Goal: Task Accomplishment & Management: Manage account settings

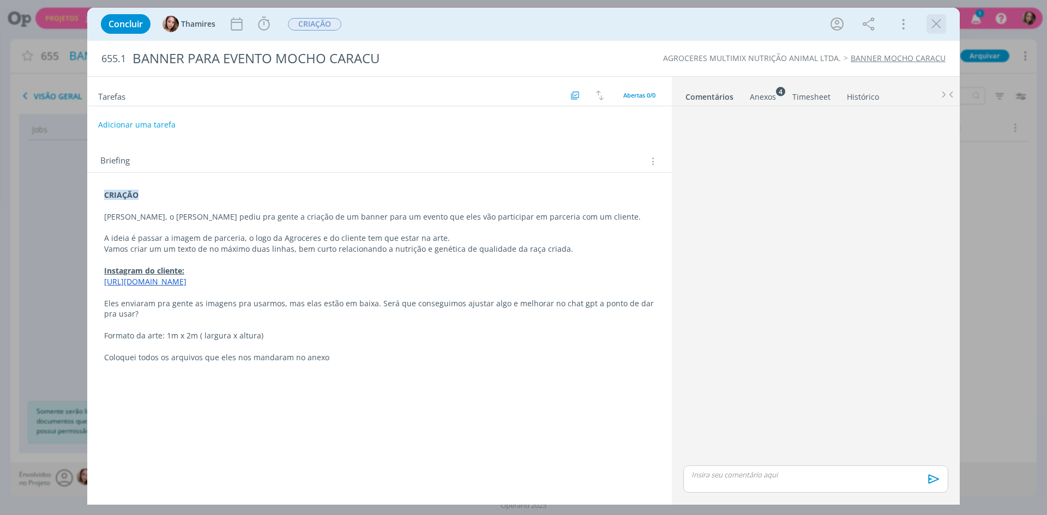
click at [940, 29] on icon "dialog" at bounding box center [936, 24] width 16 height 16
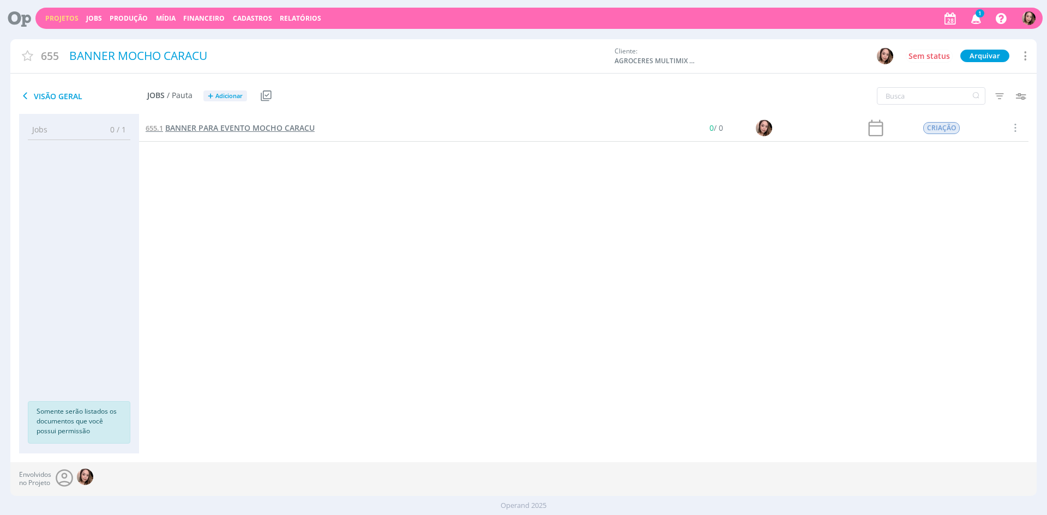
click at [239, 128] on span "BANNER PARA EVENTO MOCHO CARACU" at bounding box center [239, 128] width 149 height 10
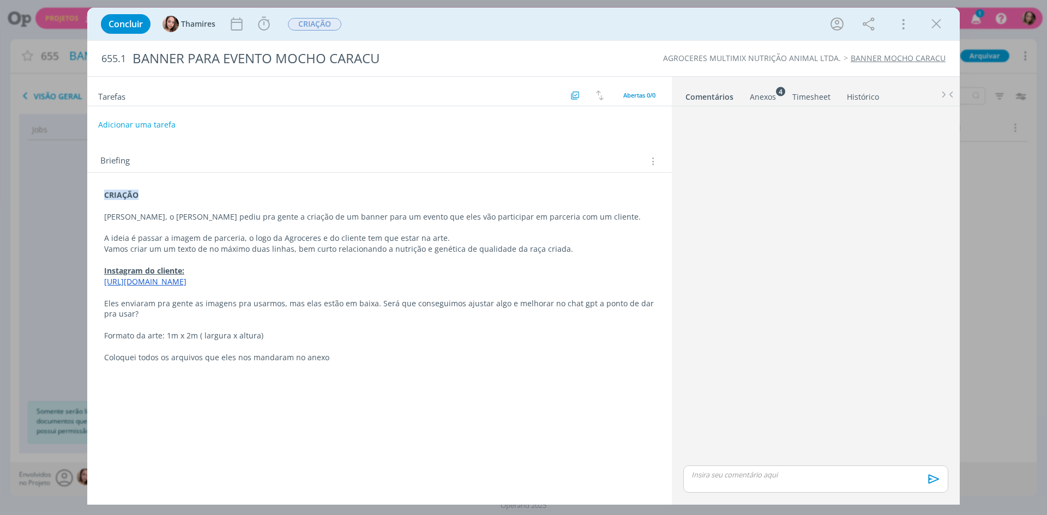
click at [155, 341] on p "Formato da arte: 1m x 2m ( largura x altura)" at bounding box center [379, 336] width 551 height 11
click at [305, 238] on p "A ideia é passar a imagem de parceria, o logo da Agroceres e do cliente tem que…" at bounding box center [380, 238] width 550 height 11
click at [220, 242] on p "A ideia é passar a imagem de parceria, o logo da Agroceres e do cliente tem que…" at bounding box center [380, 238] width 550 height 11
click at [202, 253] on p "Vamos criar um um texto de no máximo duas linhas, bem curto relacionando a nutr…" at bounding box center [380, 249] width 550 height 11
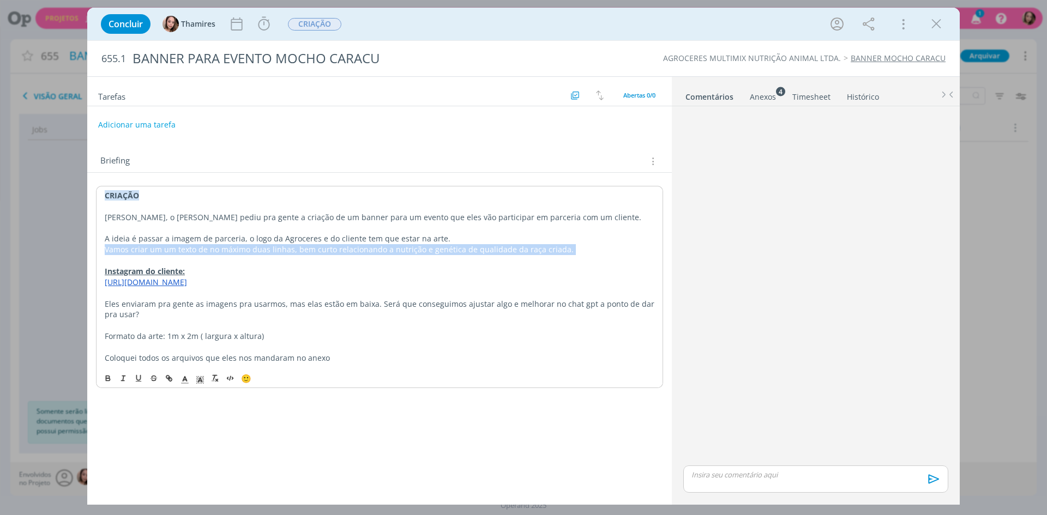
click at [202, 253] on p "Vamos criar um um texto de no máximo duas linhas, bem curto relacionando a nutr…" at bounding box center [380, 249] width 550 height 11
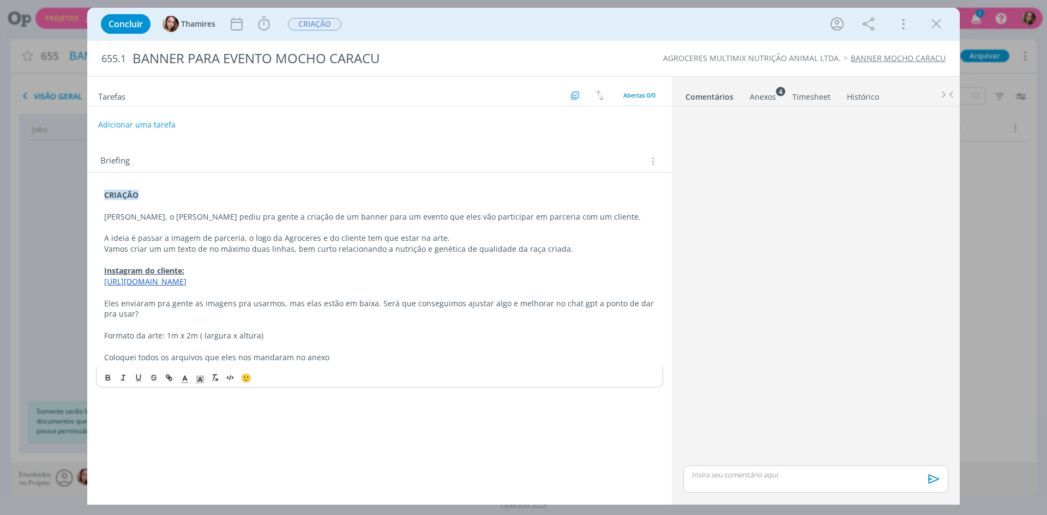
click at [185, 261] on p "dialog" at bounding box center [379, 260] width 551 height 11
click at [759, 99] on div "Anexos 4" at bounding box center [763, 97] width 26 height 11
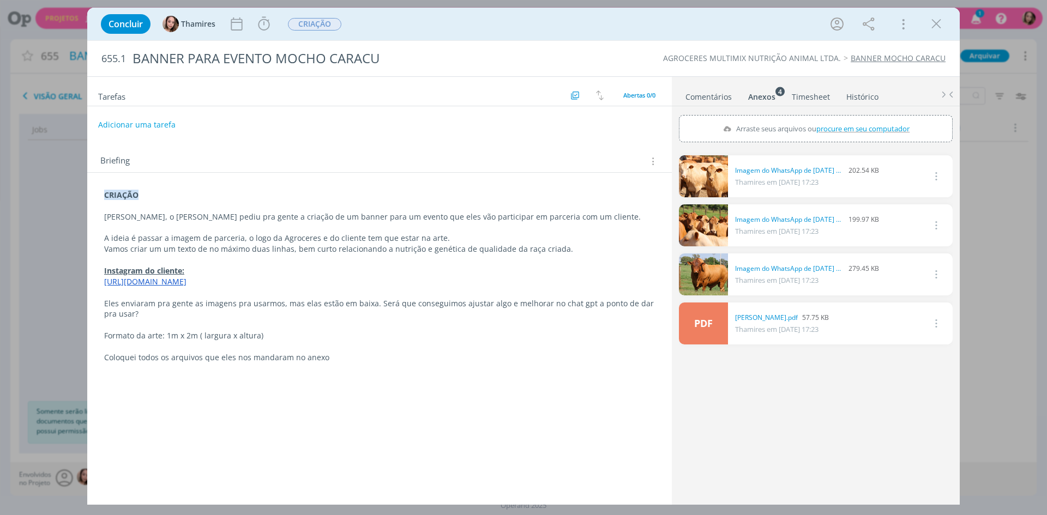
click at [942, 178] on button "dialog" at bounding box center [936, 176] width 26 height 18
click at [702, 154] on div "0 Imagem do WhatsApp de 2025-08-21 à(s) 10.18.15_1f8a13e5.jpg 202.54 KB Thamire…" at bounding box center [816, 175] width 274 height 45
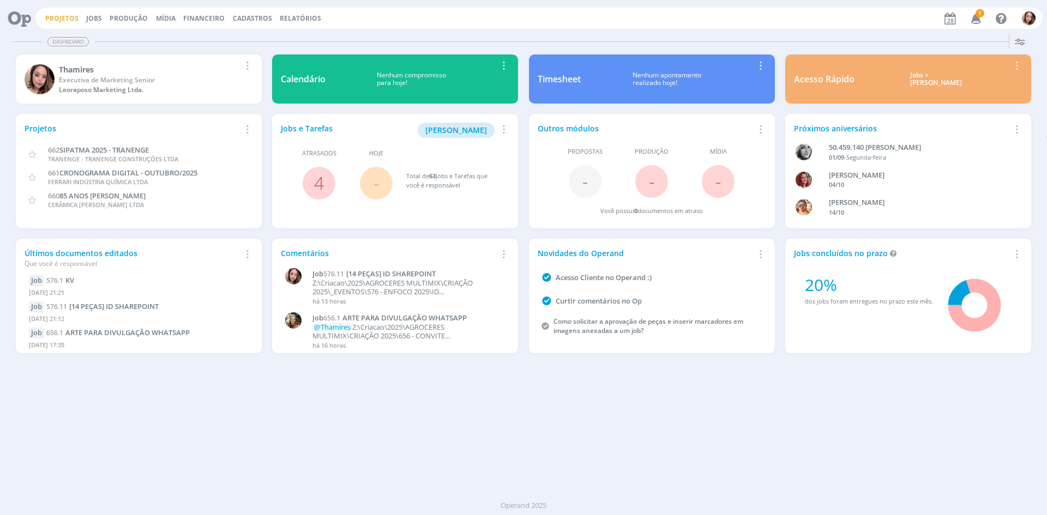
click at [60, 15] on link "Projetos" at bounding box center [61, 18] width 33 height 9
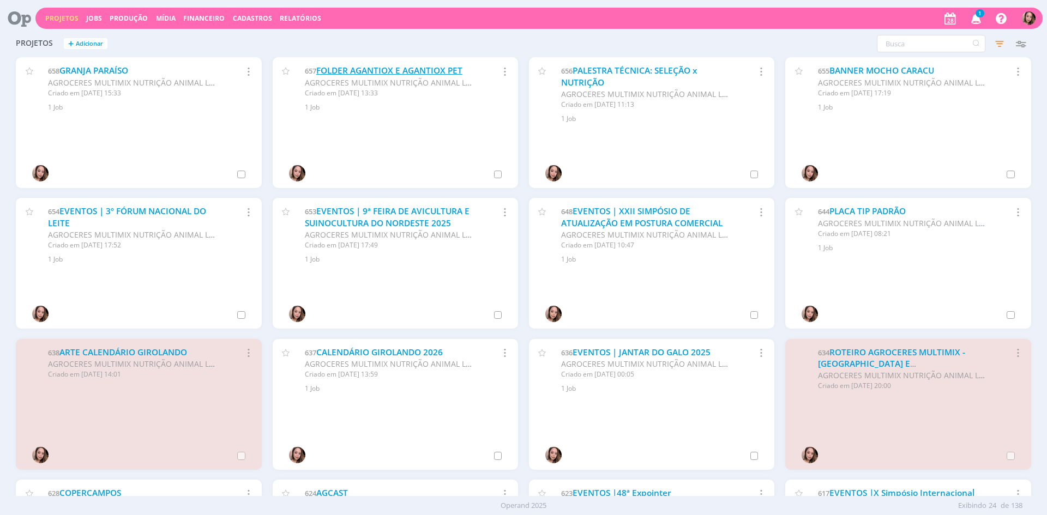
click at [400, 69] on link "FOLDER AGANTIOX E AGANTIOX PET" at bounding box center [389, 70] width 146 height 11
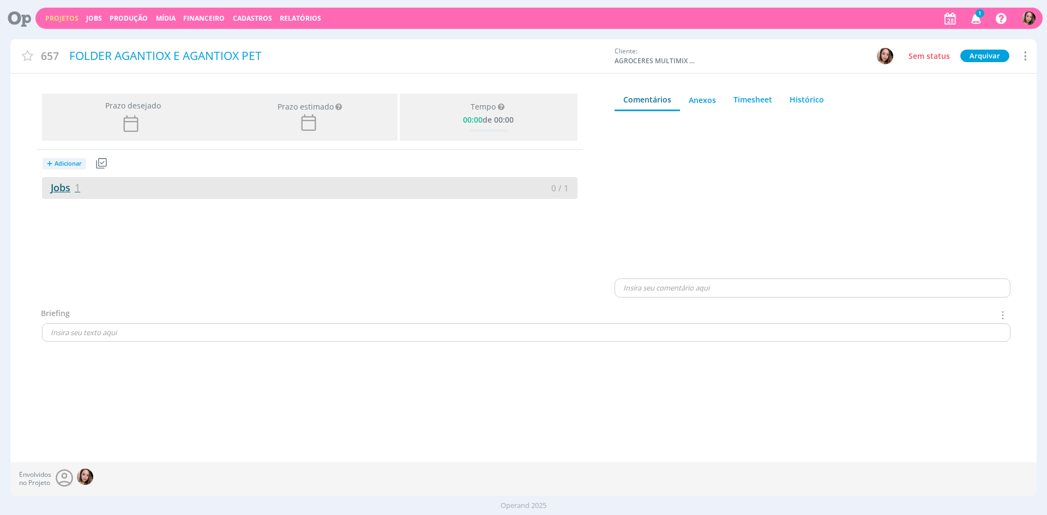
click at [64, 190] on link "Jobs 1" at bounding box center [61, 187] width 38 height 13
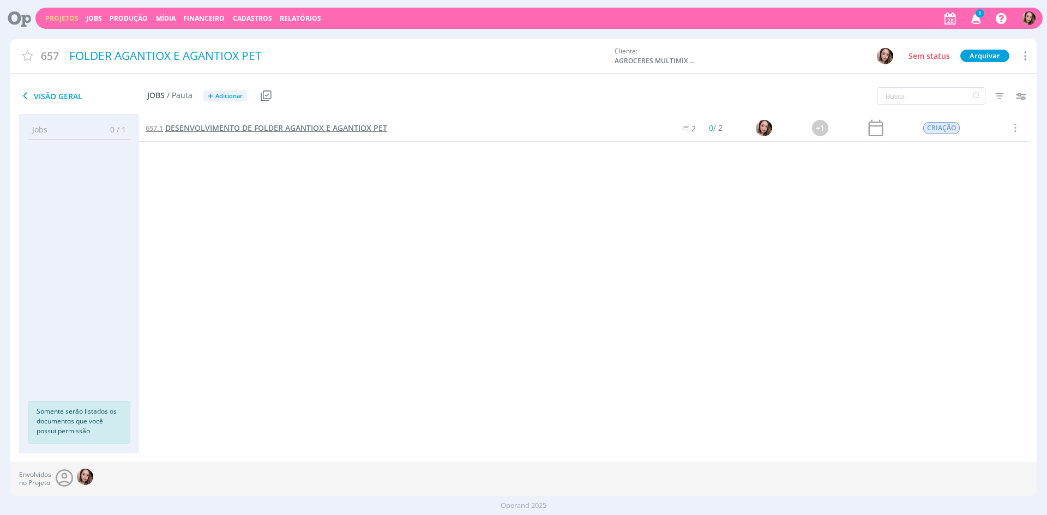
click at [251, 124] on span "DESENVOLVIMENTO DE FOLDER AGANTIOX E AGANTIOX PET" at bounding box center [276, 128] width 222 height 10
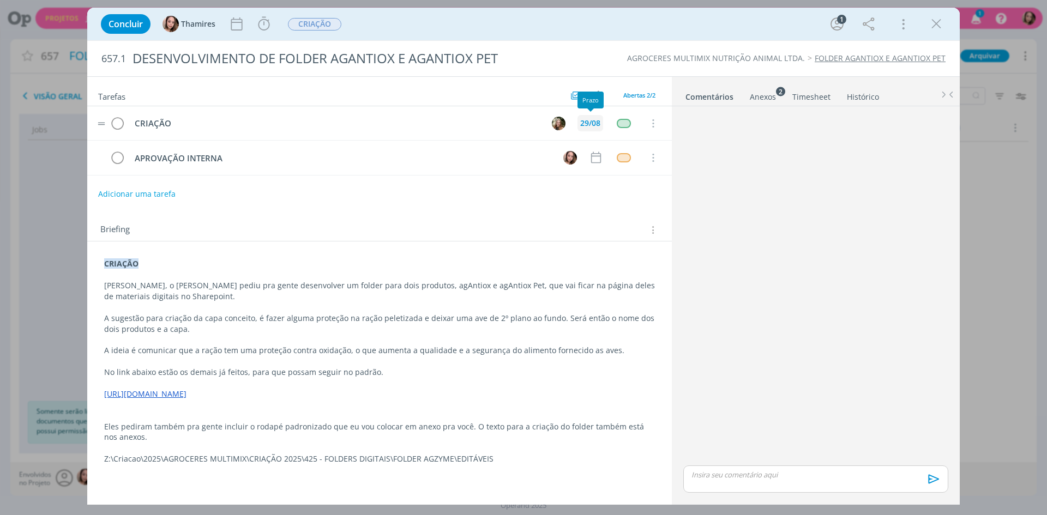
click at [585, 120] on div "29/08" at bounding box center [590, 123] width 20 height 8
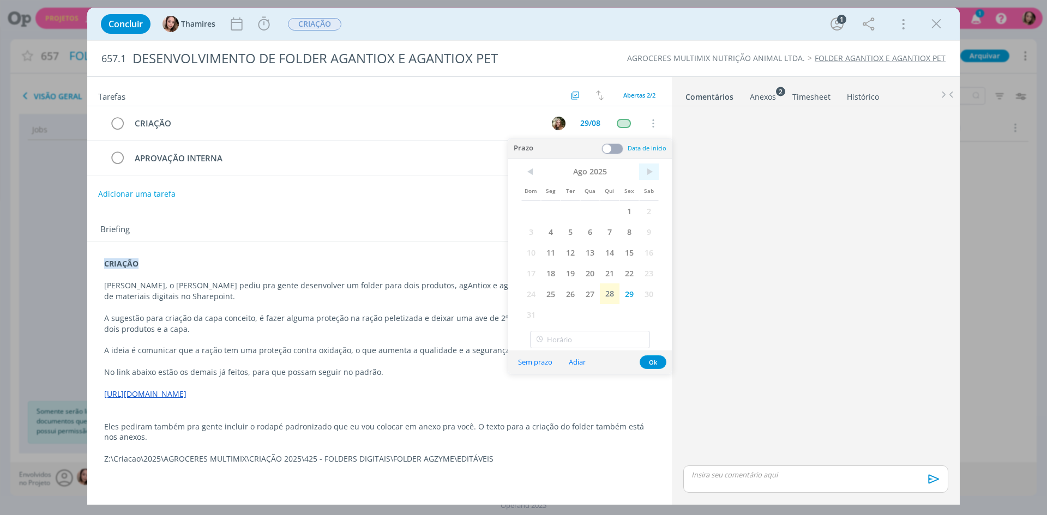
click at [646, 170] on span ">" at bounding box center [649, 172] width 20 height 16
click at [558, 213] on span "1" at bounding box center [551, 211] width 20 height 21
click at [652, 340] on button "Ok" at bounding box center [653, 342] width 27 height 14
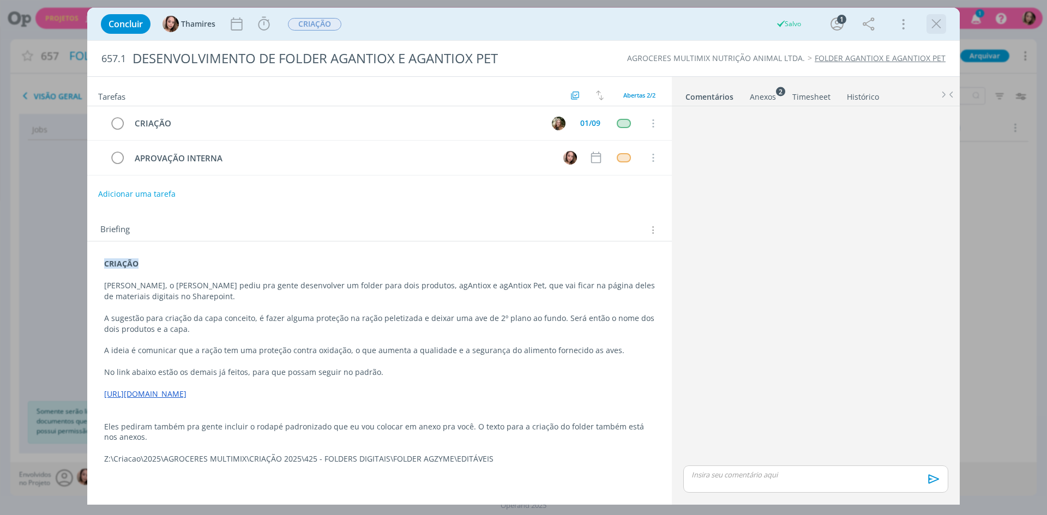
click at [933, 26] on icon "dialog" at bounding box center [936, 24] width 16 height 16
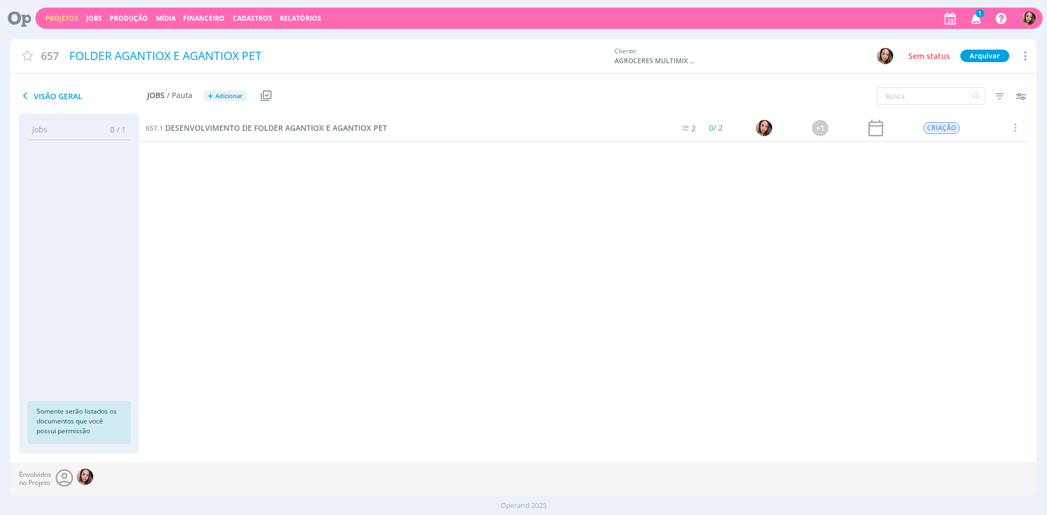
click at [54, 22] on link "Projetos" at bounding box center [61, 18] width 33 height 9
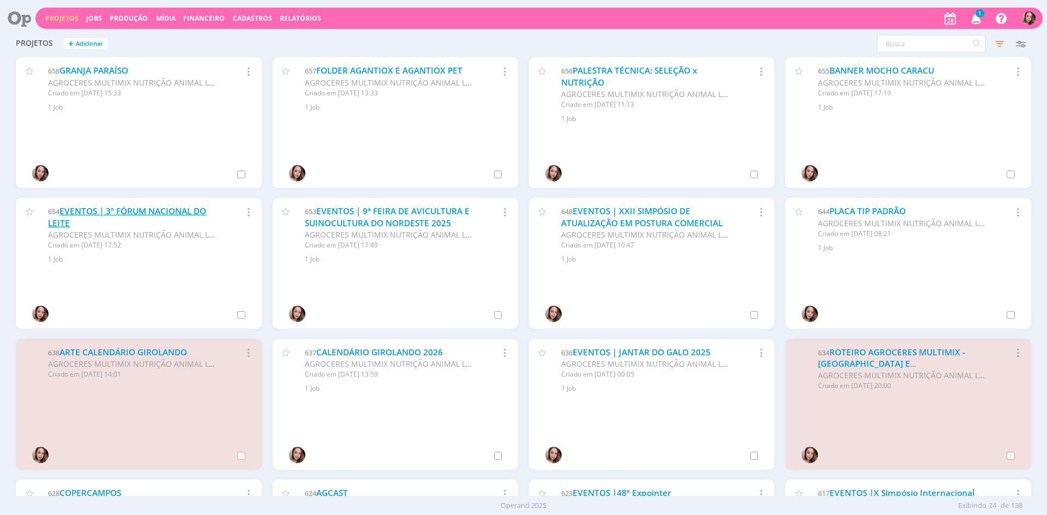
click at [105, 209] on link "EVENTOS | 3º FÓRUM NACIONAL DO LEITE" at bounding box center [127, 217] width 158 height 23
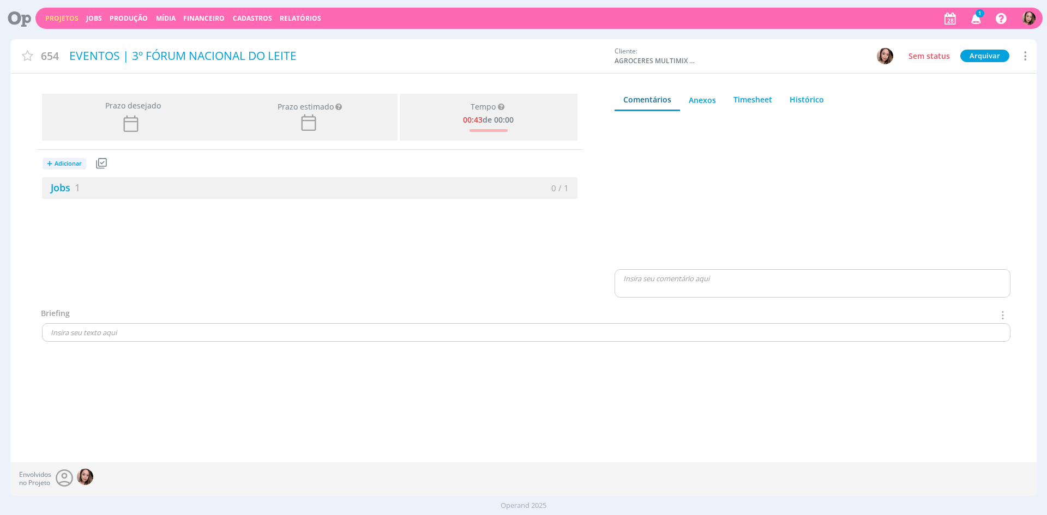
click at [70, 18] on link "Projetos" at bounding box center [61, 18] width 33 height 9
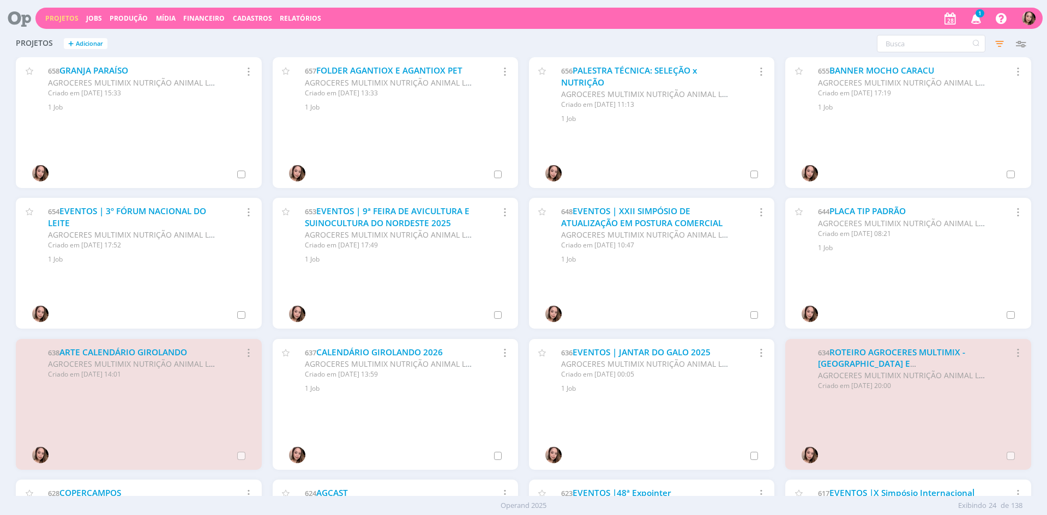
scroll to position [55, 0]
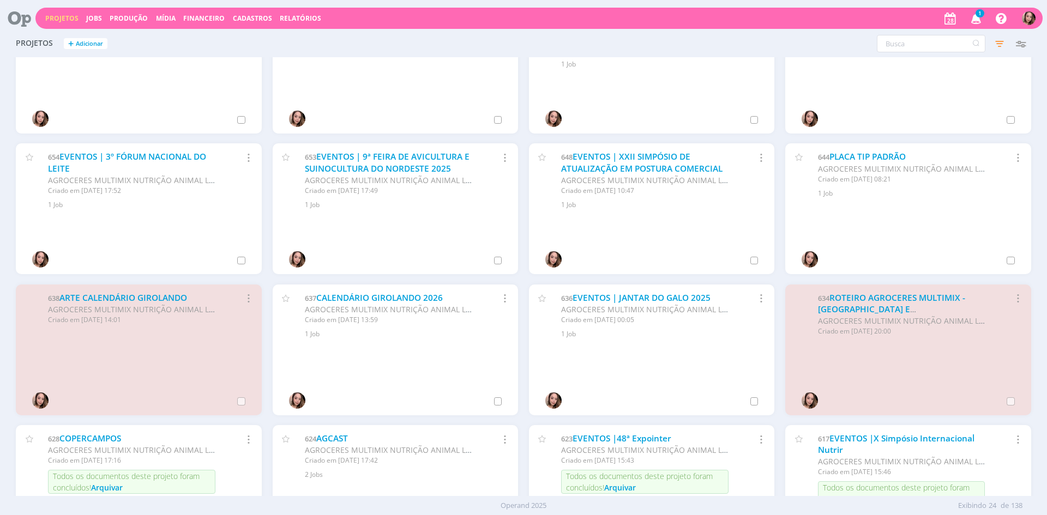
click at [59, 17] on link "Projetos" at bounding box center [61, 18] width 33 height 9
click at [938, 37] on input "text" at bounding box center [931, 43] width 109 height 17
type input "210"
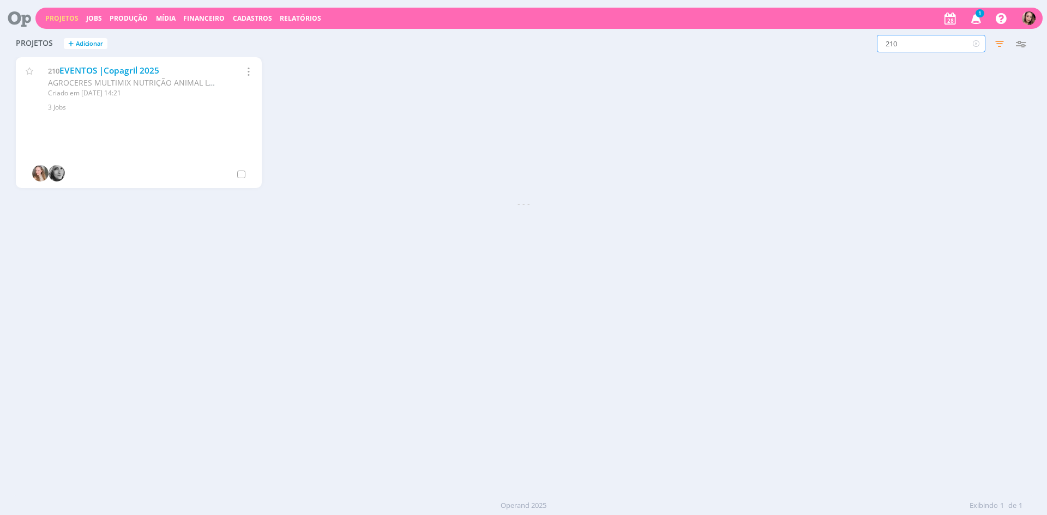
scroll to position [0, 0]
click at [125, 68] on link "EVENTOS |Copagril 2025" at bounding box center [109, 70] width 100 height 11
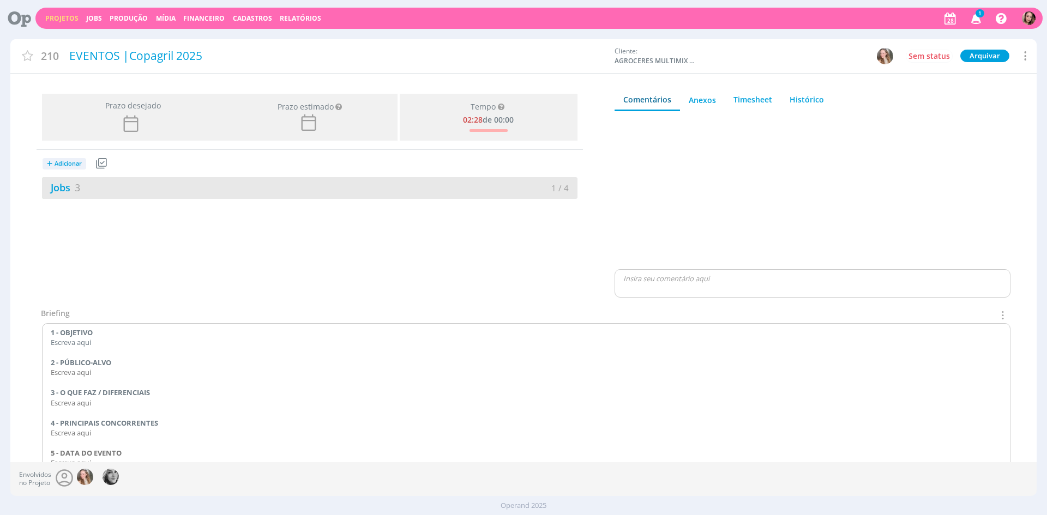
click at [195, 192] on div "Jobs 3" at bounding box center [176, 188] width 268 height 15
click at [1019, 51] on icon at bounding box center [1024, 56] width 13 height 15
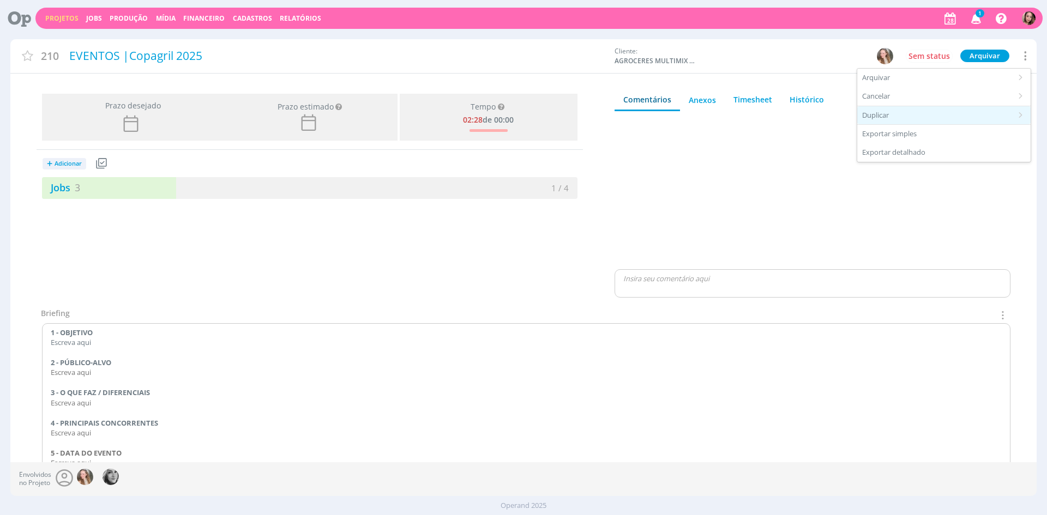
click at [897, 110] on div "Duplicar" at bounding box center [943, 115] width 173 height 19
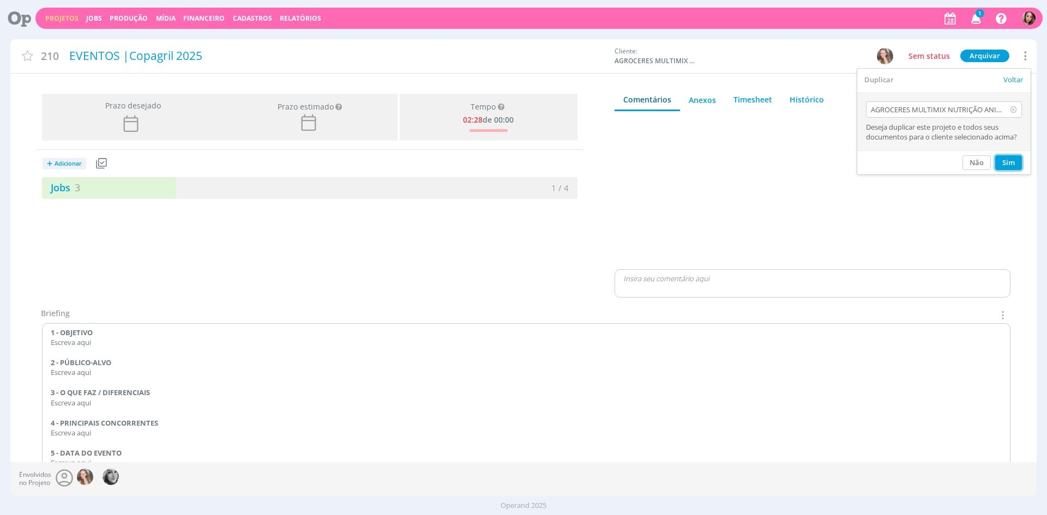
click at [1005, 159] on button "Sim" at bounding box center [1008, 162] width 27 height 15
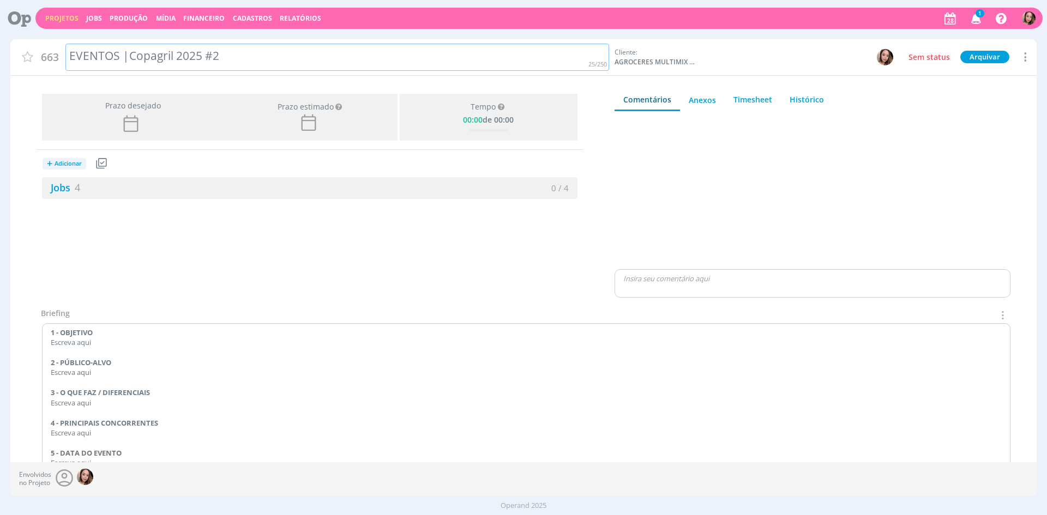
click at [94, 54] on div "EVENTOS |Copagril 2025 #2" at bounding box center [337, 58] width 544 height 28
drag, startPoint x: 130, startPoint y: 54, endPoint x: 227, endPoint y: 54, distance: 97.1
click at [227, 54] on div "EVENTOS |Copagril 2025 #2" at bounding box center [337, 58] width 544 height 28
drag, startPoint x: 130, startPoint y: 57, endPoint x: 490, endPoint y: 60, distance: 359.4
click at [490, 60] on div "EVENTOS |Genética forte, nutrição que leva mais longe." at bounding box center [337, 58] width 544 height 28
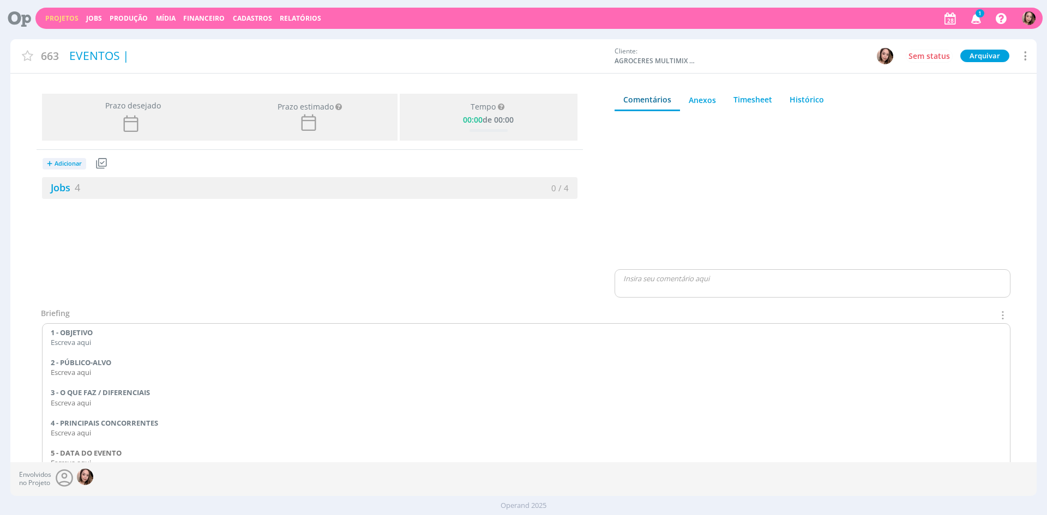
click at [276, 244] on div "Prazo desejado Prazo estimado Prazo estimado é a maior data dentre todos os job…" at bounding box center [309, 198] width 599 height 218
click at [1026, 55] on icon at bounding box center [1024, 56] width 13 height 15
click at [875, 103] on div "Cancelar" at bounding box center [943, 96] width 173 height 19
click at [1001, 141] on button "Sim" at bounding box center [1008, 142] width 27 height 15
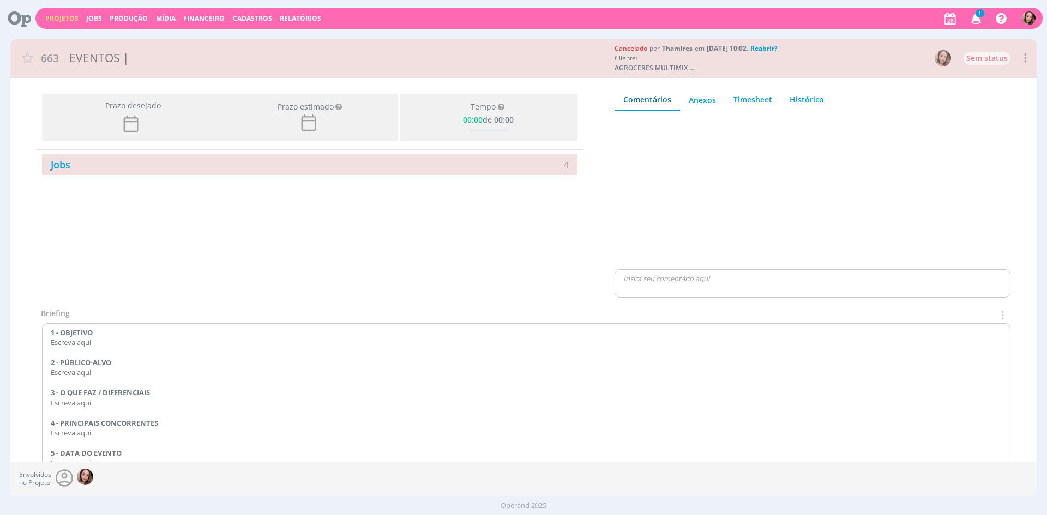
click at [70, 22] on link "Projetos" at bounding box center [61, 18] width 33 height 9
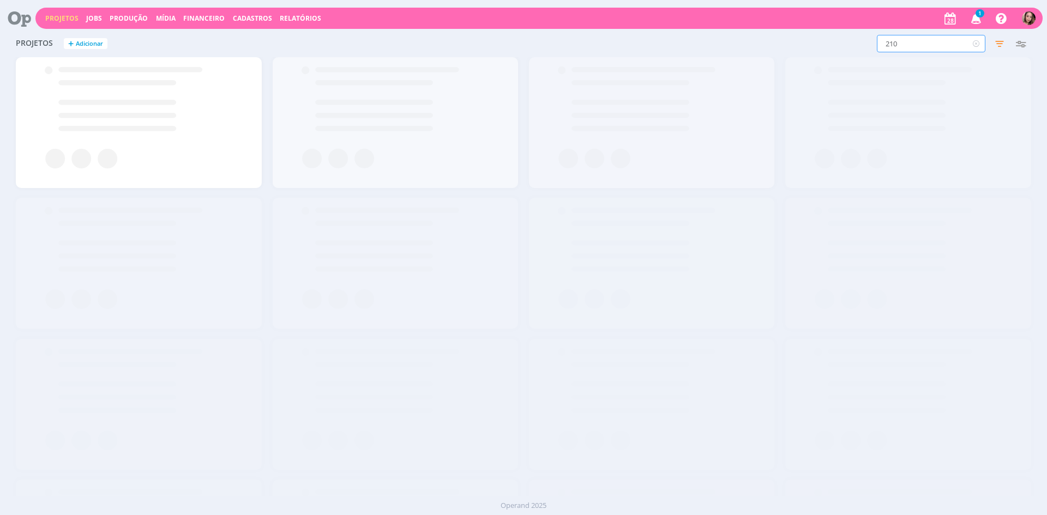
drag, startPoint x: 944, startPoint y: 46, endPoint x: 856, endPoint y: 58, distance: 89.2
click at [856, 58] on div "Projetos + Adicionar 210 Filtros Filtrar Limpar 210 Status Clientes 1 seleciona…" at bounding box center [523, 264] width 1026 height 466
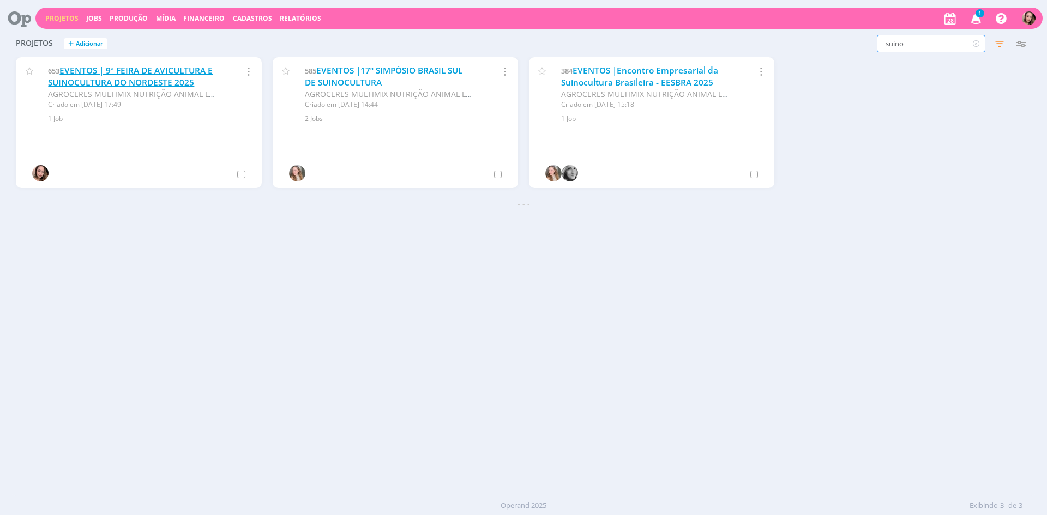
type input "suino"
click at [149, 83] on link "EVENTOS | 9ª FEIRA DE AVICULTURA E SUINOCULTURA DO NORDESTE 2025" at bounding box center [130, 76] width 165 height 23
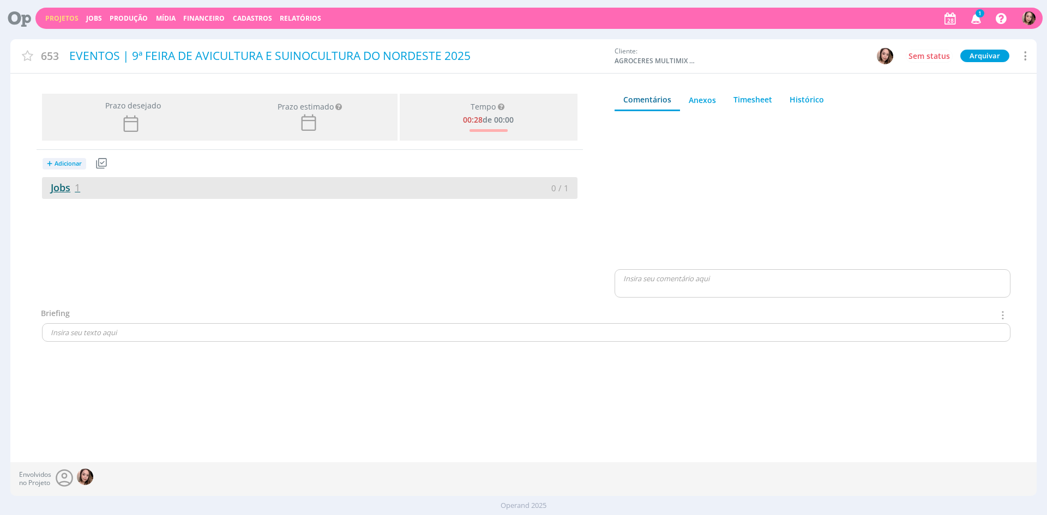
click at [77, 185] on span "1" at bounding box center [77, 187] width 5 height 13
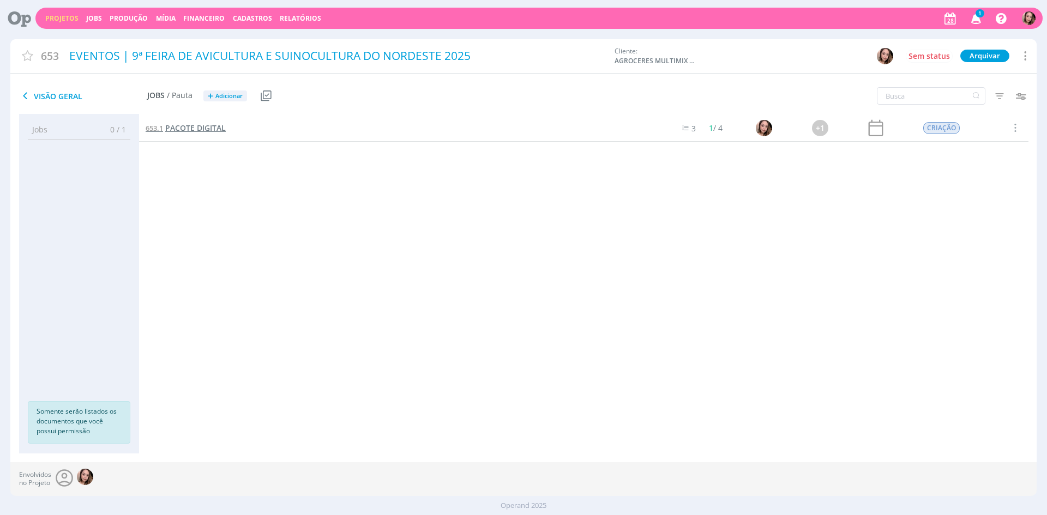
click at [213, 131] on span "PACOTE DIGITAL" at bounding box center [195, 128] width 61 height 10
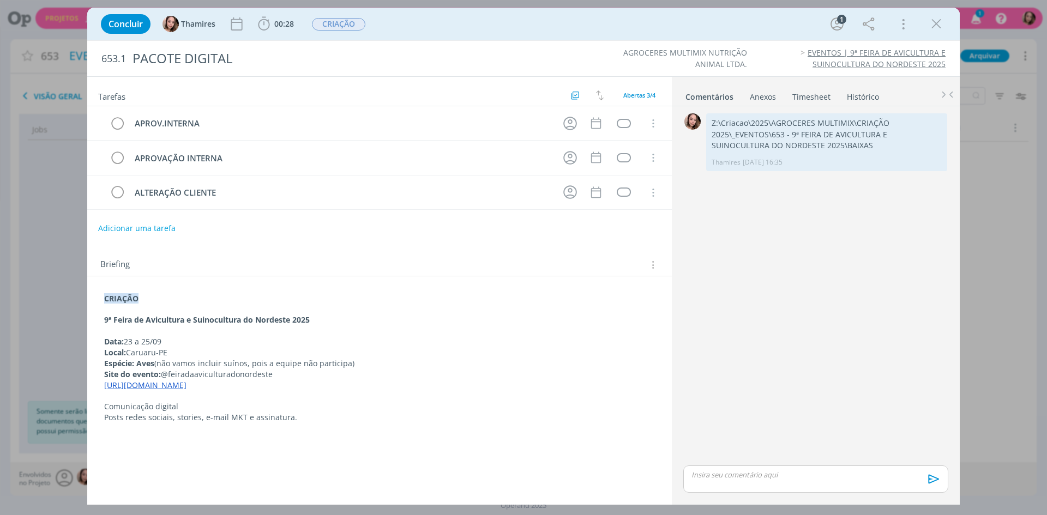
click at [281, 422] on p "Posts redes sociais, stories, e-mail MKT e assinatura." at bounding box center [379, 417] width 551 height 11
click at [69, 242] on div "Concluir Thamires 00:28 Iniciar Apontar Data * [DATE] Horas * 00:00 Tarefa Sele…" at bounding box center [523, 257] width 1047 height 515
click at [941, 23] on icon "dialog" at bounding box center [936, 24] width 16 height 16
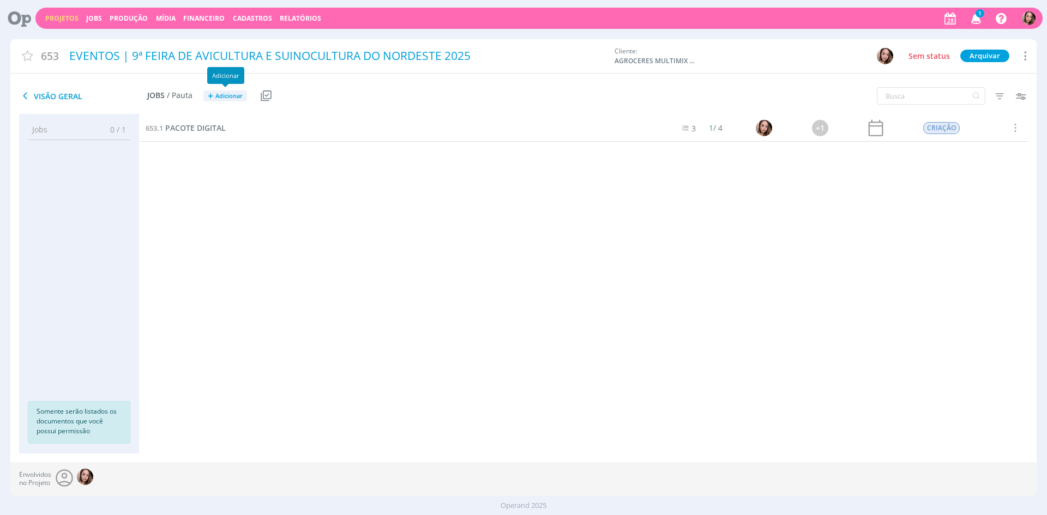
click at [232, 99] on span "Adicionar" at bounding box center [228, 96] width 27 height 7
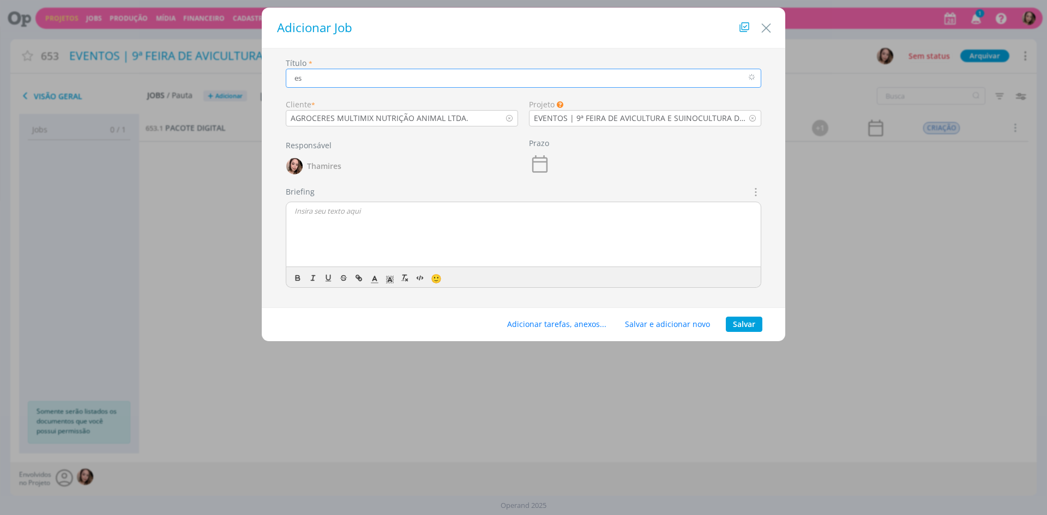
type input "e"
type input "ESTANDE"
click at [423, 243] on div "dialog" at bounding box center [523, 234] width 475 height 65
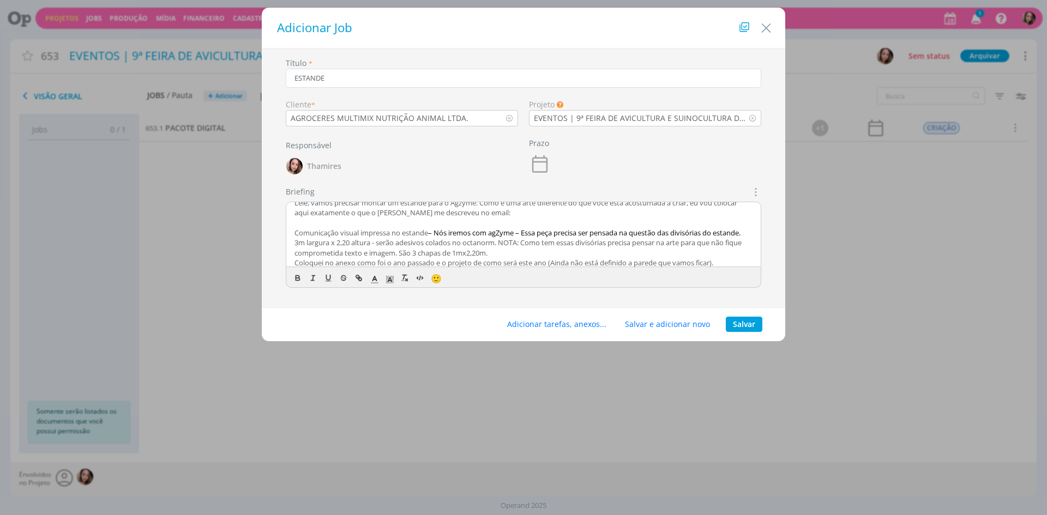
scroll to position [4, 0]
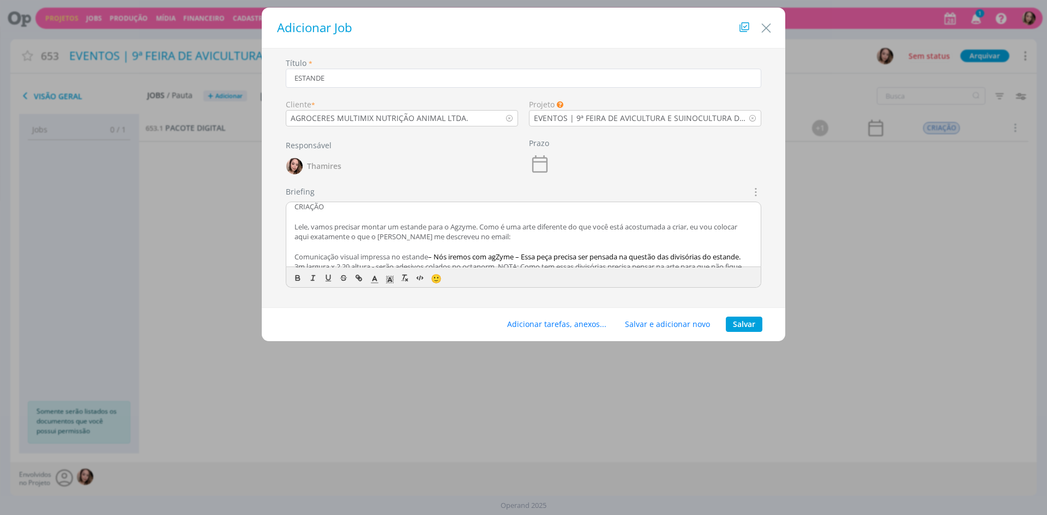
click at [434, 254] on span "– Nós iremos com agZyme – Essa peça precisa ser pensada na questão das divisóri…" at bounding box center [584, 257] width 313 height 10
click at [441, 254] on span "– Nós iremos com agZyme – Essa peça precisa ser pensada na questão das divisóri…" at bounding box center [584, 257] width 313 height 10
click at [568, 253] on span "– Nós iremos com agZyme – Essa peça precisa ser pensada na questão das divisóri…" at bounding box center [584, 257] width 313 height 10
drag, startPoint x: 339, startPoint y: 255, endPoint x: 431, endPoint y: 257, distance: 92.2
click at [431, 257] on p "Comunicação visual impressa no estande – Nós iremos com agZyme – Essa peça prec…" at bounding box center [524, 257] width 458 height 10
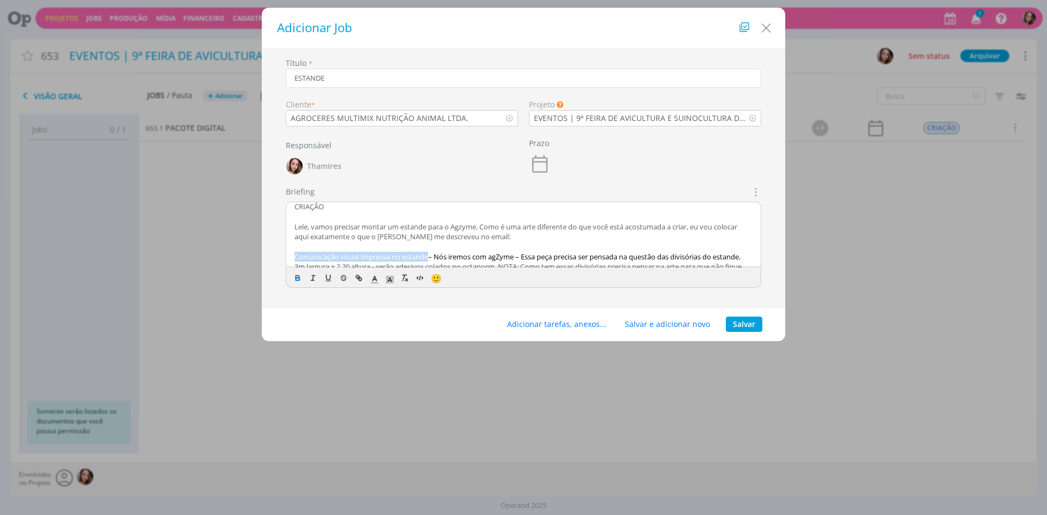
click at [298, 279] on icon "dialog" at bounding box center [297, 278] width 9 height 9
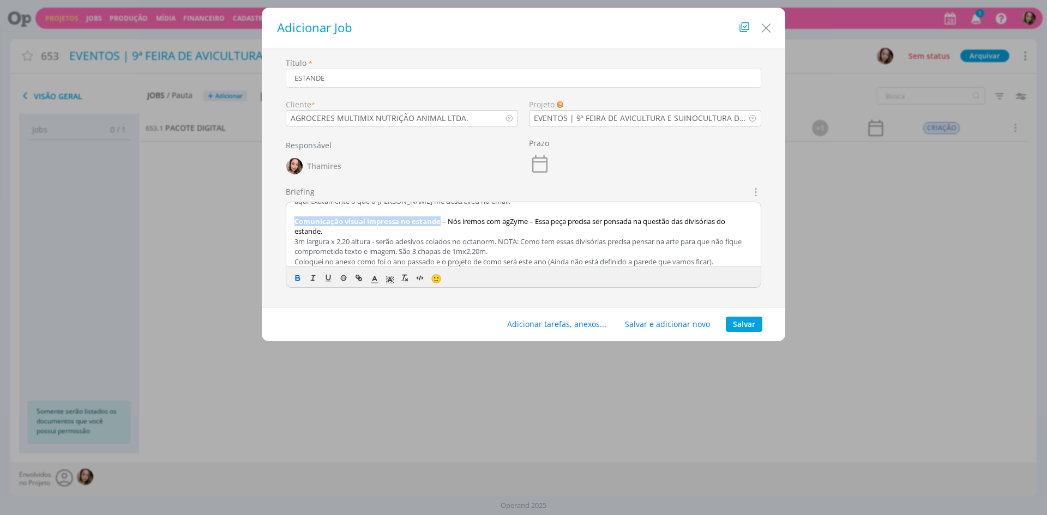
scroll to position [59, 0]
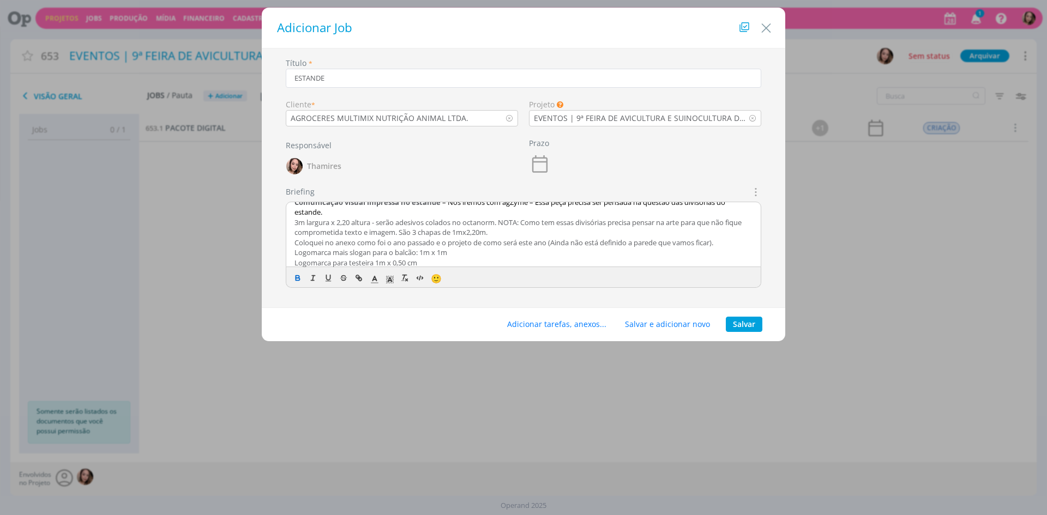
click at [321, 233] on p "3m largura x 2,20 altura - serão adesivos colados no octanorm. NOTA: Como tem e…" at bounding box center [524, 228] width 458 height 20
click at [531, 235] on p "3m largura x 2,20 altura - serão adesivos colados no octanorm. NOTA: Como tem e…" at bounding box center [524, 228] width 458 height 20
click at [504, 223] on p "3m largura x 2,20 altura - serão adesivos colados no octanorm. NOTA: Como tem e…" at bounding box center [524, 228] width 458 height 20
drag, startPoint x: 317, startPoint y: 233, endPoint x: 294, endPoint y: 233, distance: 22.9
click at [294, 233] on div "CRIAÇÃO Lele, vamos precisar montar um estande para o Agzyme. Como é uma arte d…" at bounding box center [523, 234] width 475 height 65
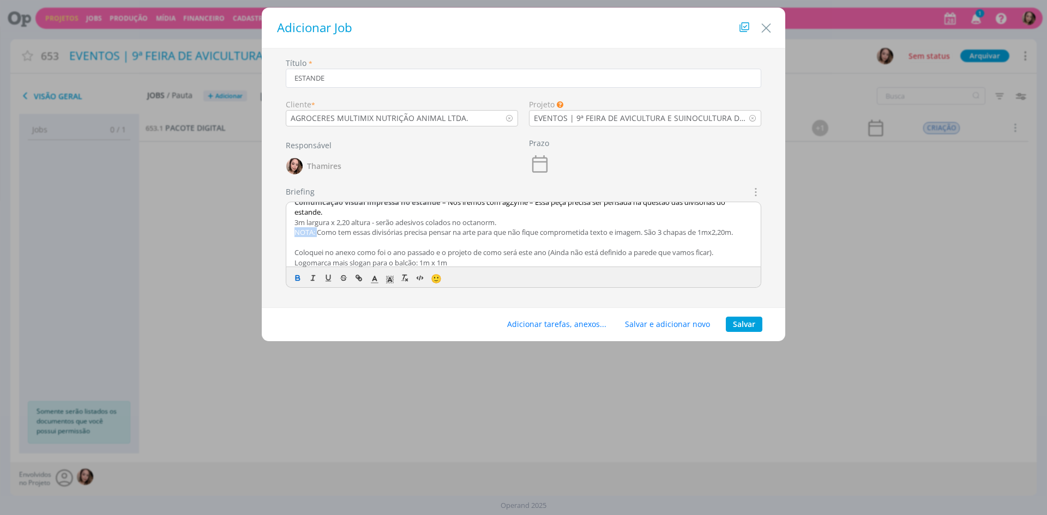
click at [297, 277] on icon "dialog" at bounding box center [297, 278] width 9 height 9
click at [393, 237] on p "NOTA: Como tem essas divisórias precisa pensar na arte para que não fique compr…" at bounding box center [524, 232] width 458 height 10
click at [327, 217] on p "Comunicação visual impressa no estande – Nós iremos com agZyme – Essa peça prec…" at bounding box center [524, 207] width 458 height 20
click at [353, 254] on p "Coloquei no anexo como foi o ano passado e o projeto de como será este ano (Ain…" at bounding box center [524, 253] width 458 height 10
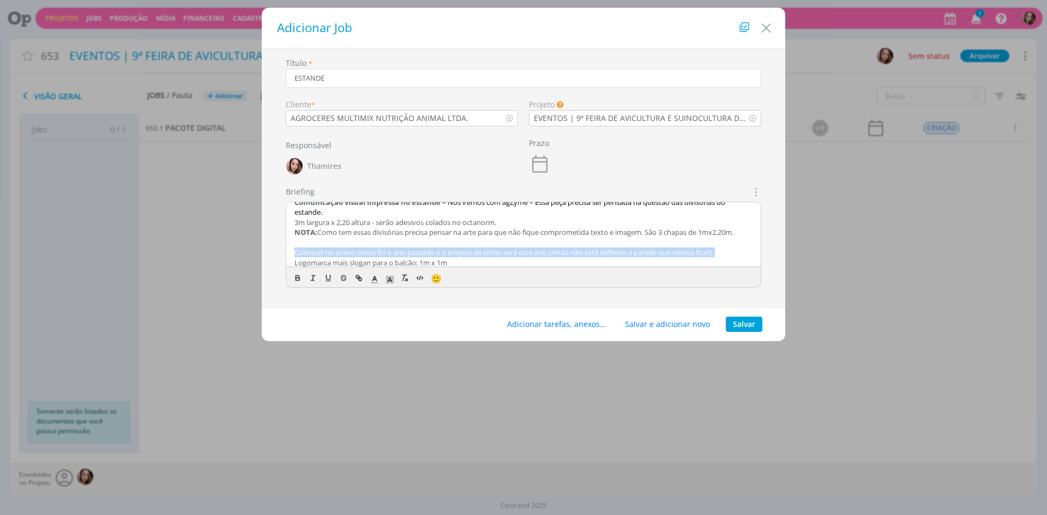
click at [353, 254] on p "Coloquei no anexo como foi o ano passado e o projeto de como será este ano (Ain…" at bounding box center [524, 253] width 458 height 10
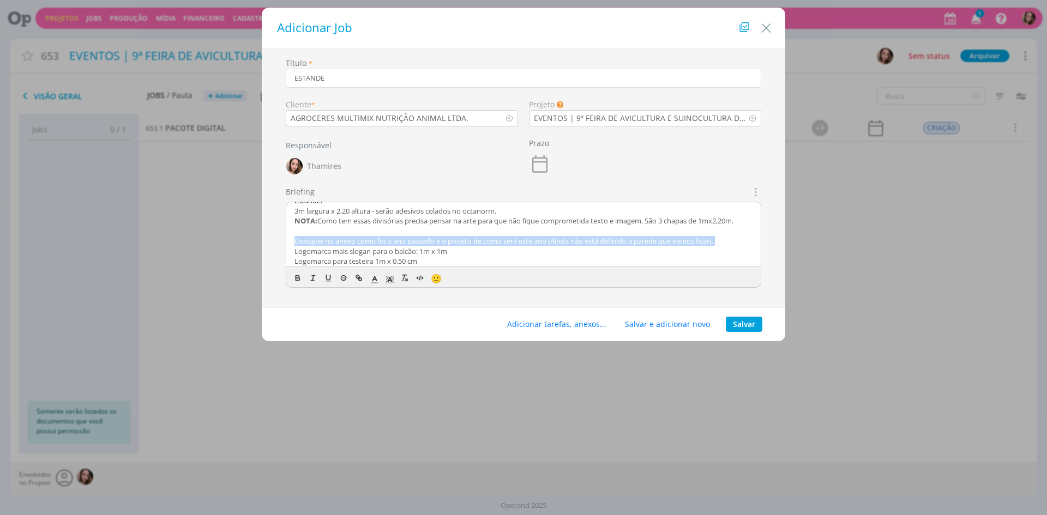
scroll to position [73, 0]
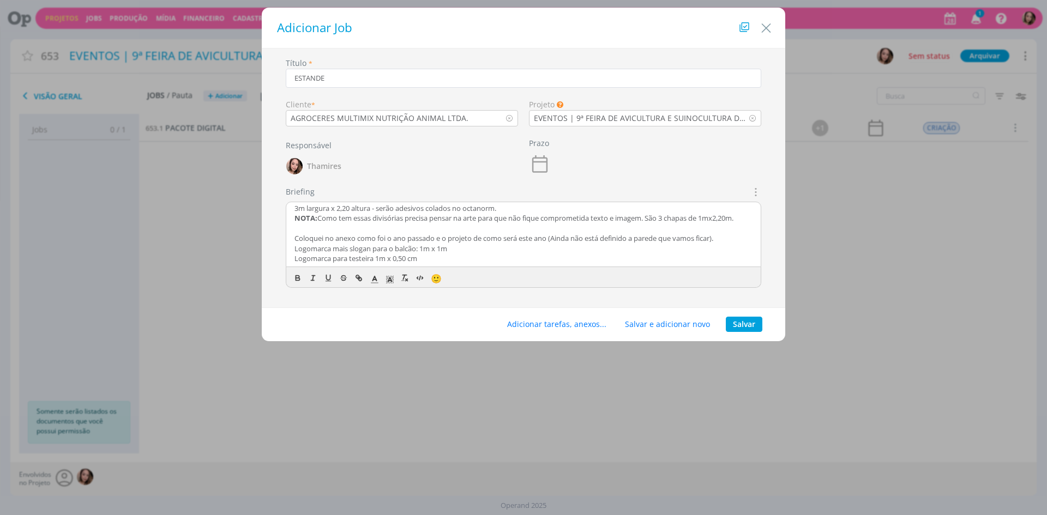
click at [506, 250] on p "Logomarca mais slogan para o balcão: 1m x 1m" at bounding box center [524, 249] width 458 height 10
drag, startPoint x: 294, startPoint y: 251, endPoint x: 461, endPoint y: 260, distance: 167.7
click at [461, 260] on div "CRIAÇÃO Lele, vamos precisar montar um estande para o Agzyme. Como é uma arte d…" at bounding box center [523, 234] width 475 height 65
click at [461, 260] on p "Logomarca para testeira 1m x 0,50 cm" at bounding box center [524, 259] width 458 height 10
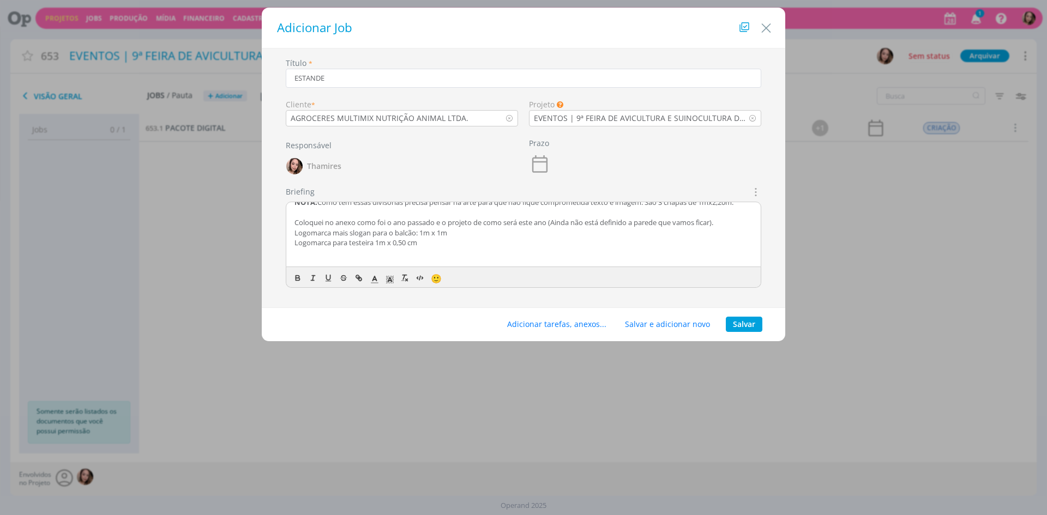
scroll to position [99, 0]
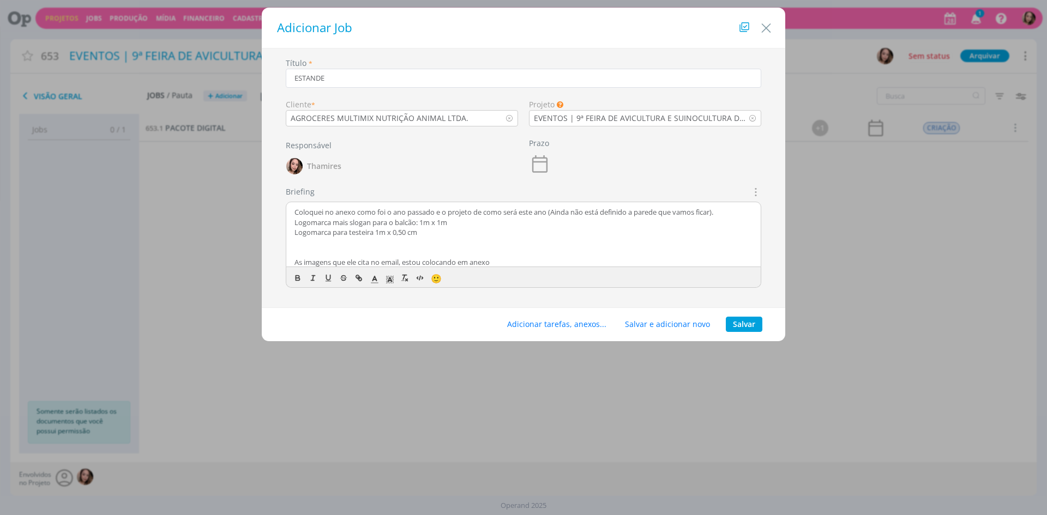
click at [470, 260] on p "As imagens que ele cita no email, estou colocando em anexo" at bounding box center [524, 262] width 458 height 10
click at [533, 324] on button "Adicionar tarefas, anexos..." at bounding box center [556, 324] width 113 height 15
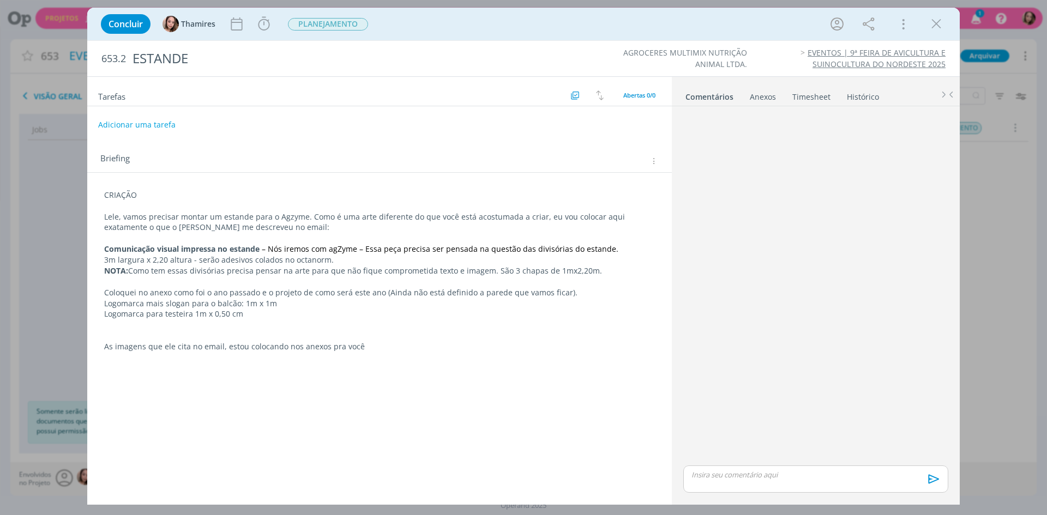
click at [761, 93] on div "Anexos 0" at bounding box center [763, 97] width 26 height 11
click at [778, 128] on label "Arraste seus arquivos ou procure em seu computador" at bounding box center [815, 129] width 195 height 14
click at [778, 118] on input "Arraste seus arquivos ou procure em seu computador" at bounding box center [816, 116] width 274 height 3
click at [825, 126] on span "procure em seu computador" at bounding box center [862, 129] width 93 height 10
click at [825, 118] on input "Arraste seus arquivos ou procure em seu computador" at bounding box center [816, 116] width 274 height 3
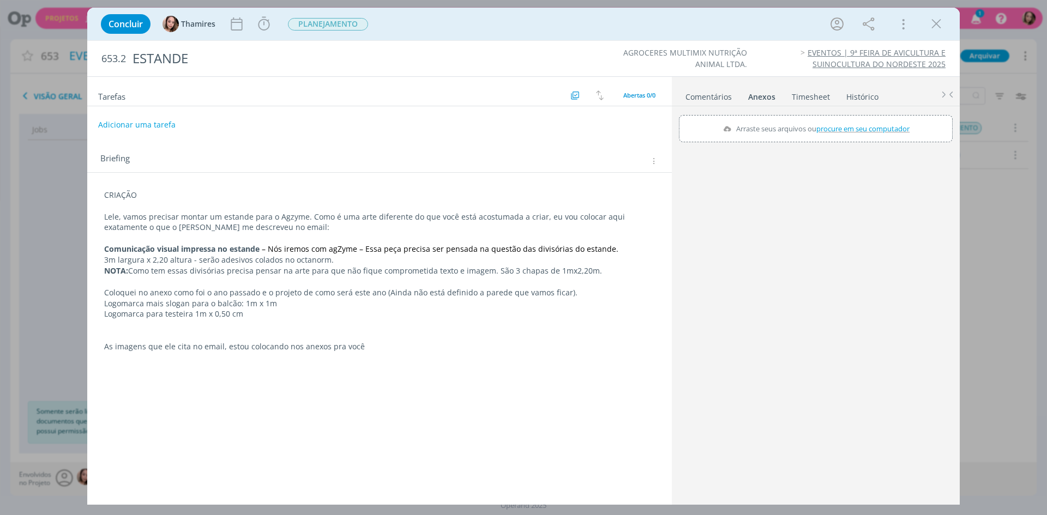
type input "C:\fakepath\WhatsApp Image [DATE] 16.27.55.jpeg"
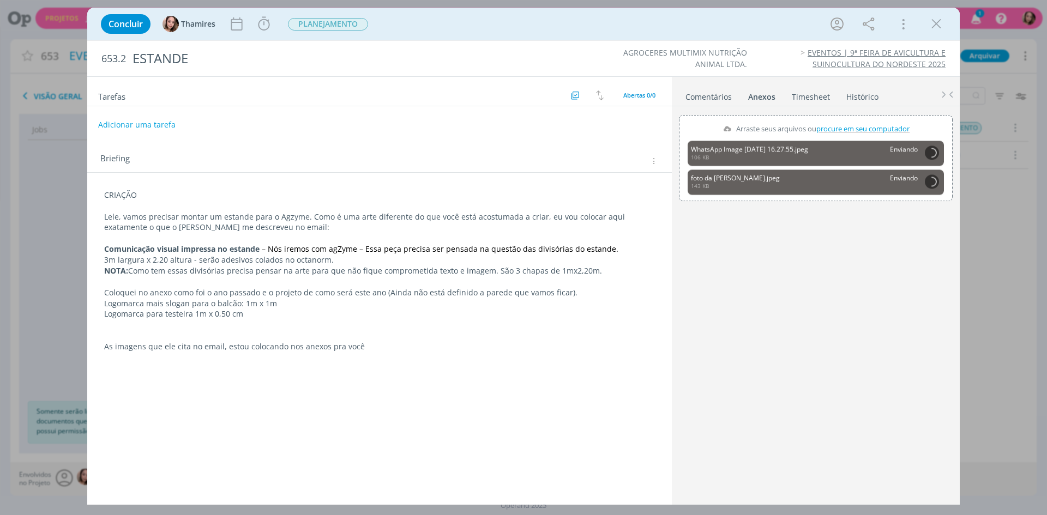
click at [376, 345] on p "As imagens que ele cita no email, estou colocando nos anexos pra você" at bounding box center [379, 346] width 551 height 11
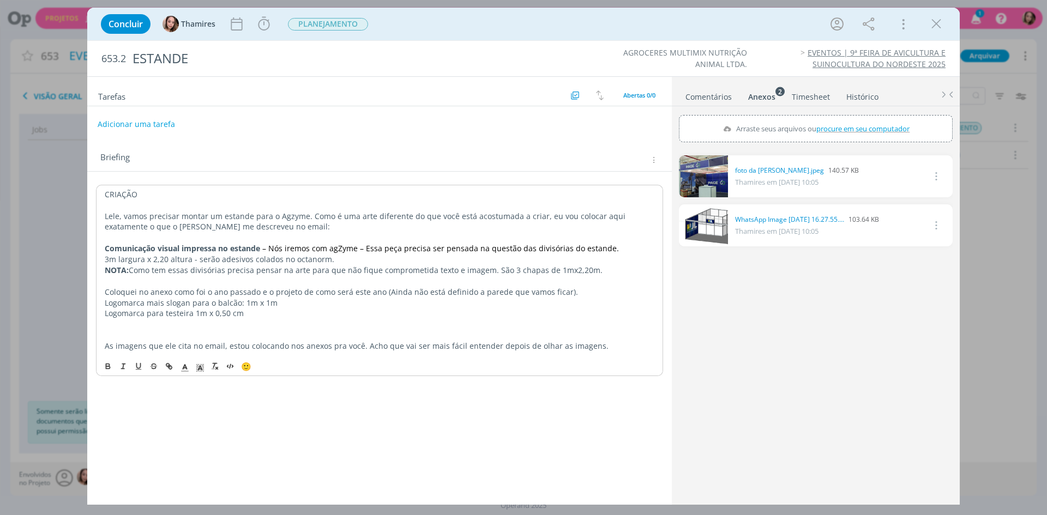
click at [113, 122] on button "Adicionar uma tarefa" at bounding box center [136, 124] width 77 height 19
click at [118, 189] on p "CRIAÇÃO" at bounding box center [379, 193] width 551 height 11
click at [118, 189] on p "CRIAÇÃO" at bounding box center [380, 194] width 550 height 11
click at [107, 365] on icon "dialog" at bounding box center [108, 366] width 9 height 9
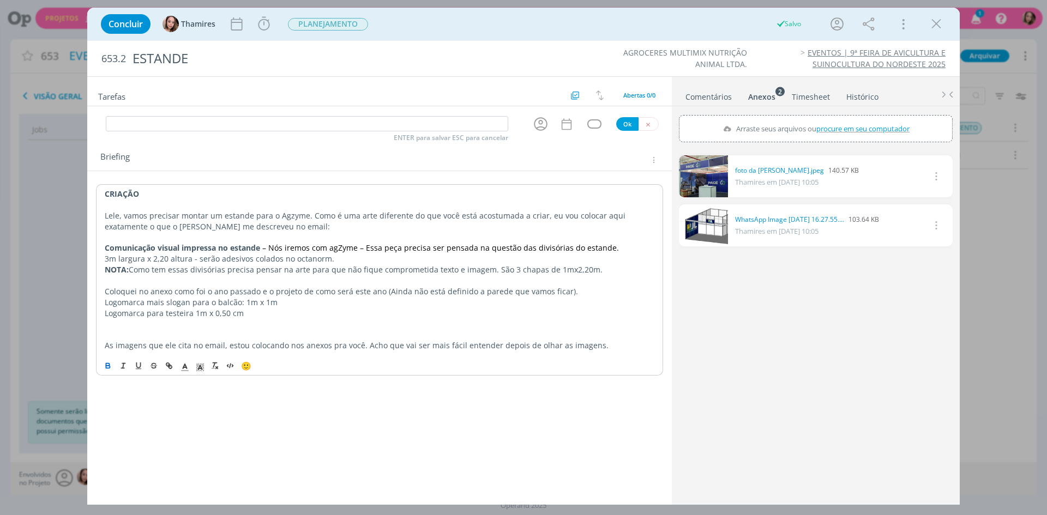
click at [111, 219] on p "Lele, vamos precisar montar um estande para o Agzyme. Como é uma arte diferente…" at bounding box center [380, 222] width 550 height 22
click at [177, 122] on input "dialog" at bounding box center [307, 123] width 403 height 15
type input "c"
type input "CRIAÇÃO"
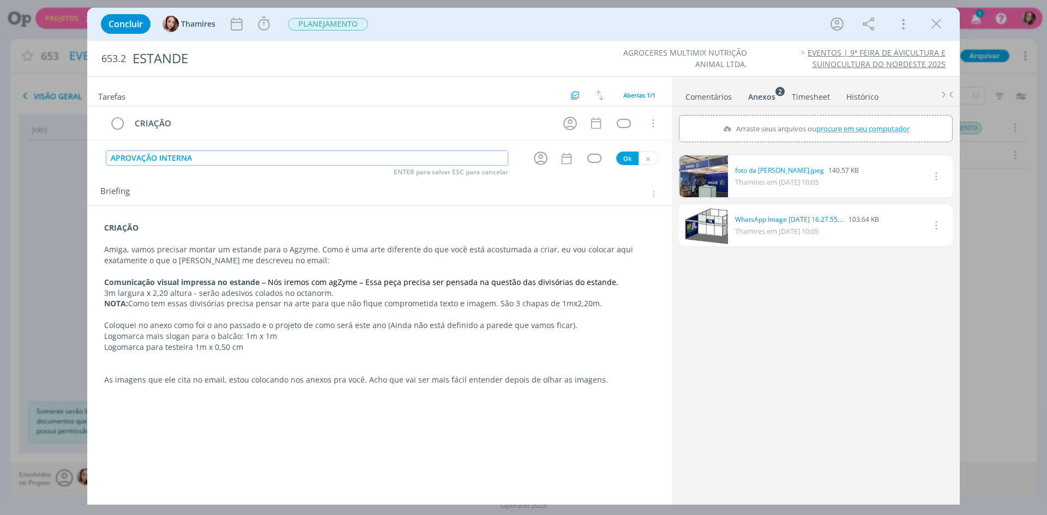
type input "APROVAÇÃO INTERNA"
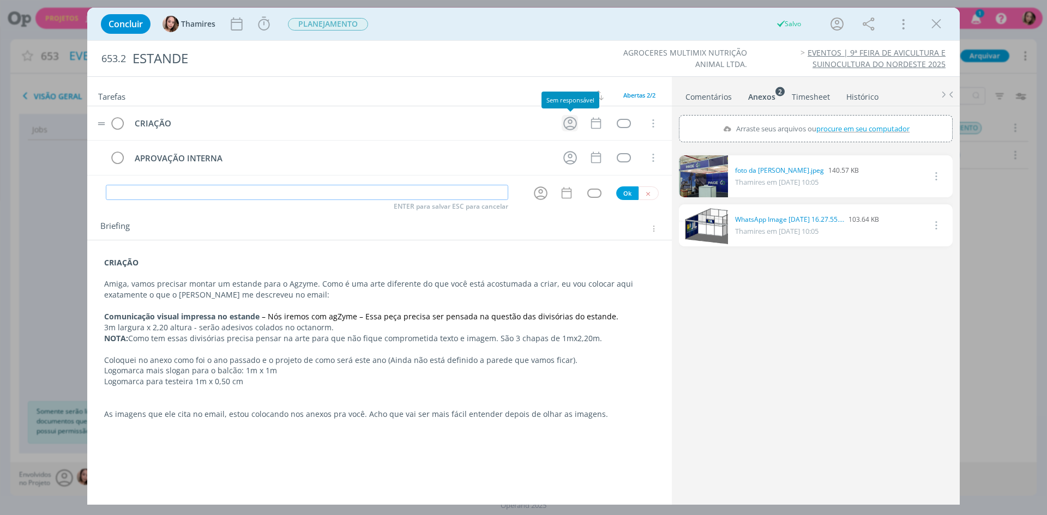
click at [568, 119] on icon "dialog" at bounding box center [570, 123] width 17 height 17
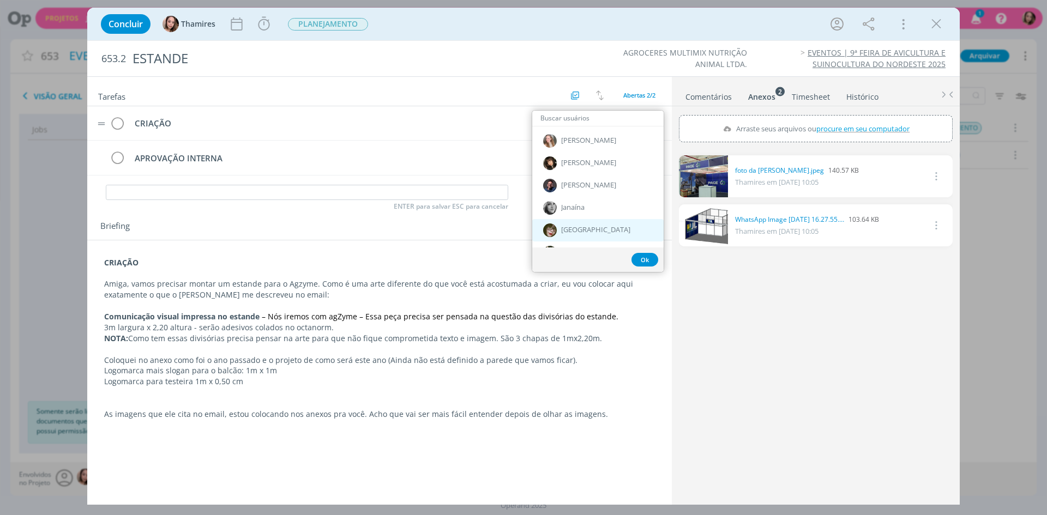
scroll to position [327, 0]
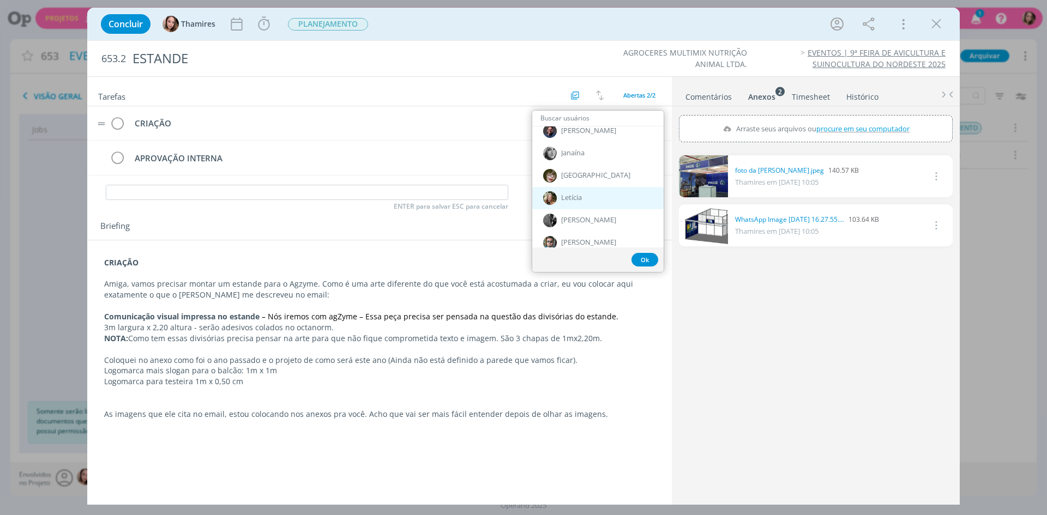
click at [575, 196] on span "Letícia" at bounding box center [571, 198] width 21 height 9
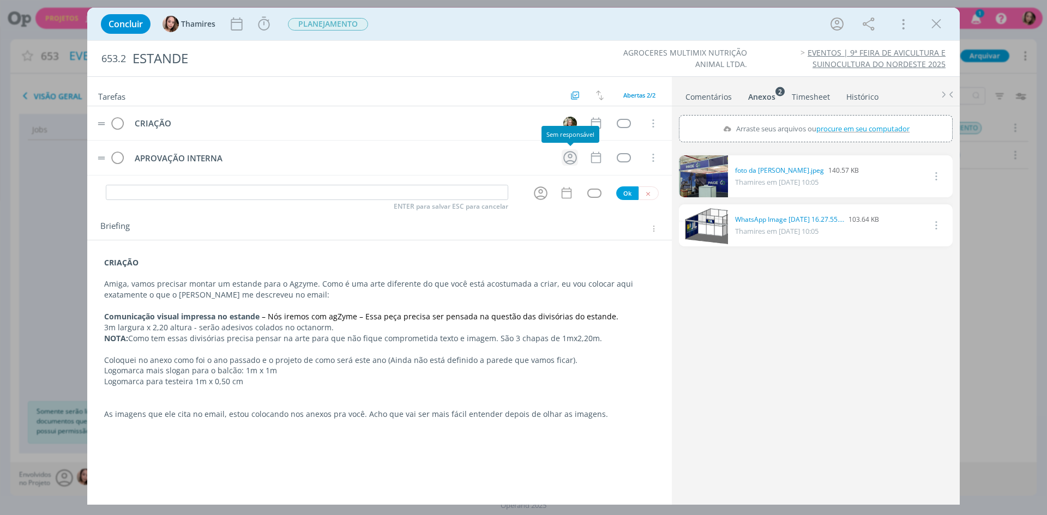
click at [570, 159] on icon "dialog" at bounding box center [570, 157] width 17 height 17
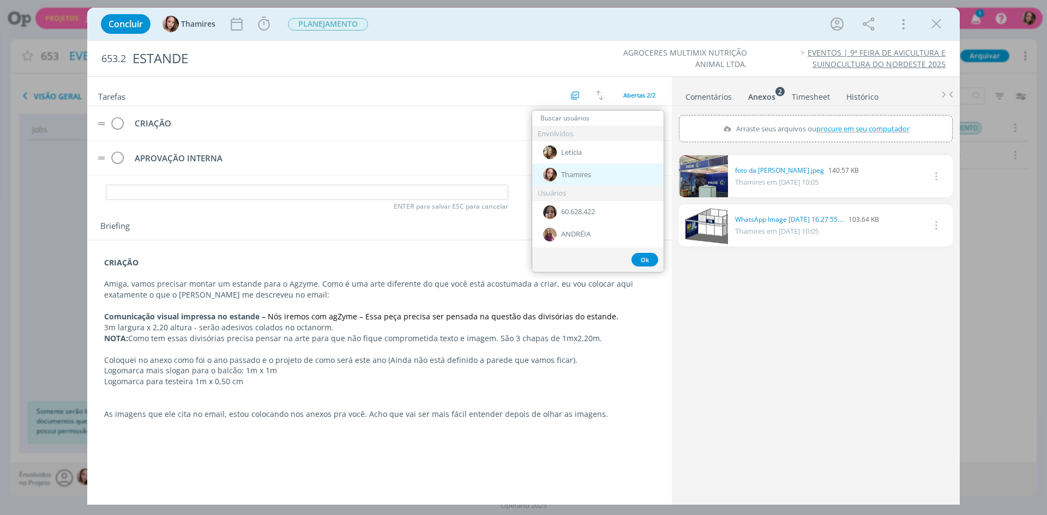
click at [571, 173] on span "Thamires" at bounding box center [576, 175] width 30 height 9
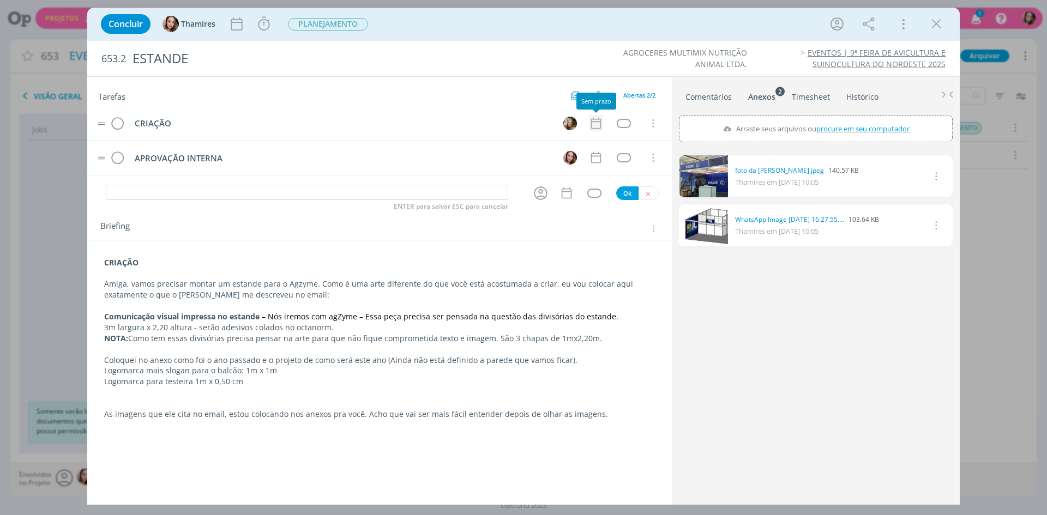
click at [598, 121] on icon "dialog" at bounding box center [596, 123] width 14 height 14
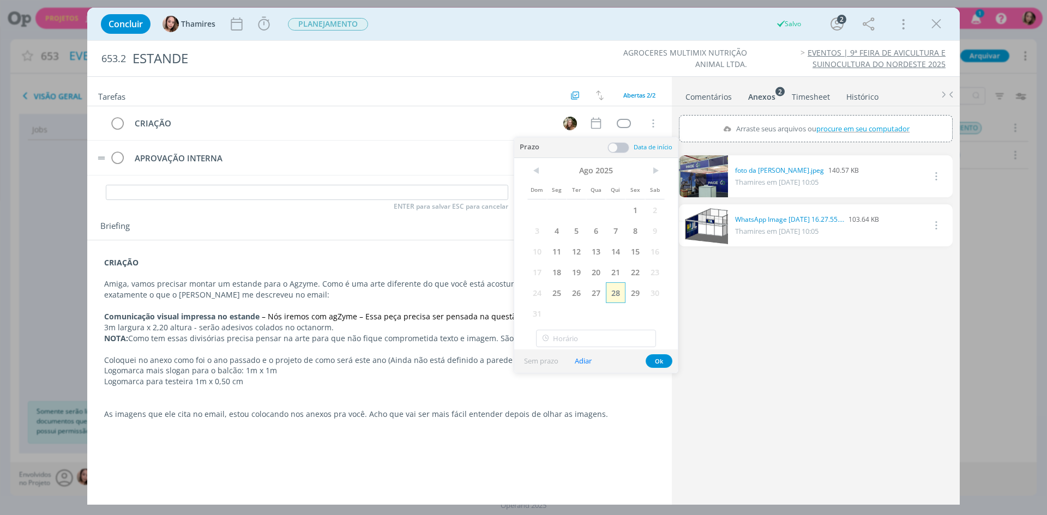
click at [621, 290] on span "28" at bounding box center [616, 293] width 20 height 21
click at [635, 293] on span "29" at bounding box center [636, 293] width 20 height 21
click at [638, 292] on span "29" at bounding box center [636, 293] width 20 height 21
click at [633, 278] on span "22" at bounding box center [636, 272] width 20 height 21
click at [634, 300] on span "29" at bounding box center [636, 293] width 20 height 21
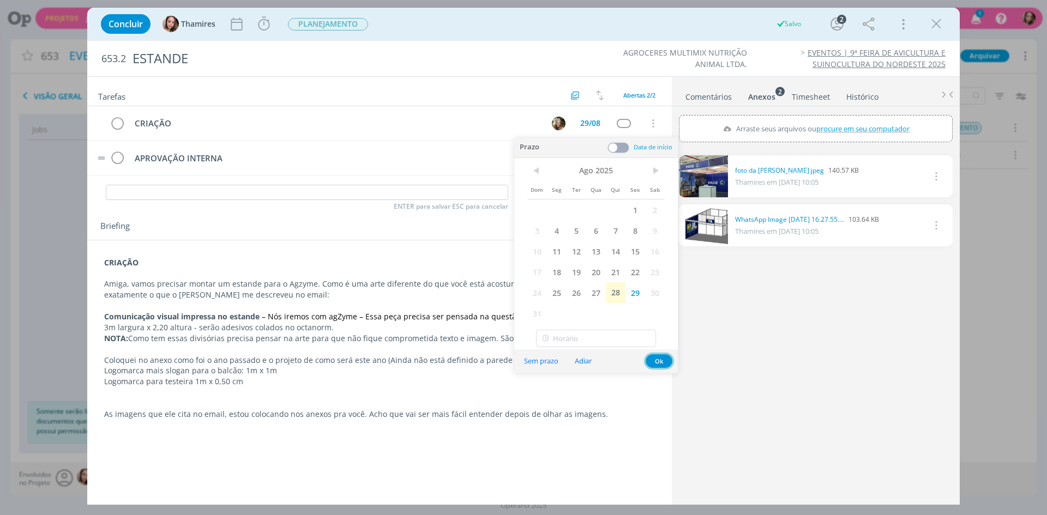
click at [664, 354] on div "Sem prazo Adiar Ok" at bounding box center [596, 361] width 164 height 23
click at [666, 369] on div "Sem prazo Adiar Ok" at bounding box center [596, 361] width 164 height 23
click at [664, 363] on button "Ok" at bounding box center [659, 362] width 27 height 14
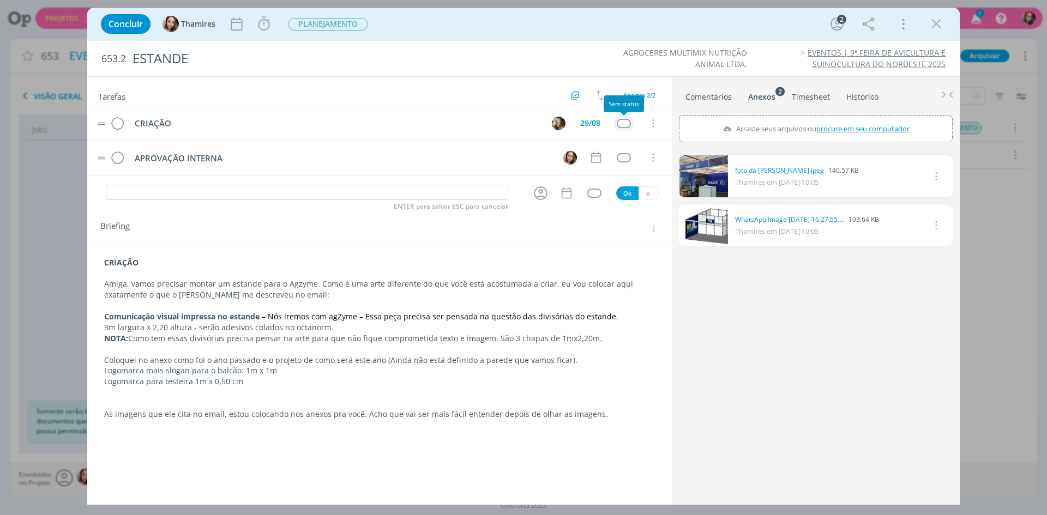
click at [627, 128] on div "dialog" at bounding box center [624, 123] width 14 height 9
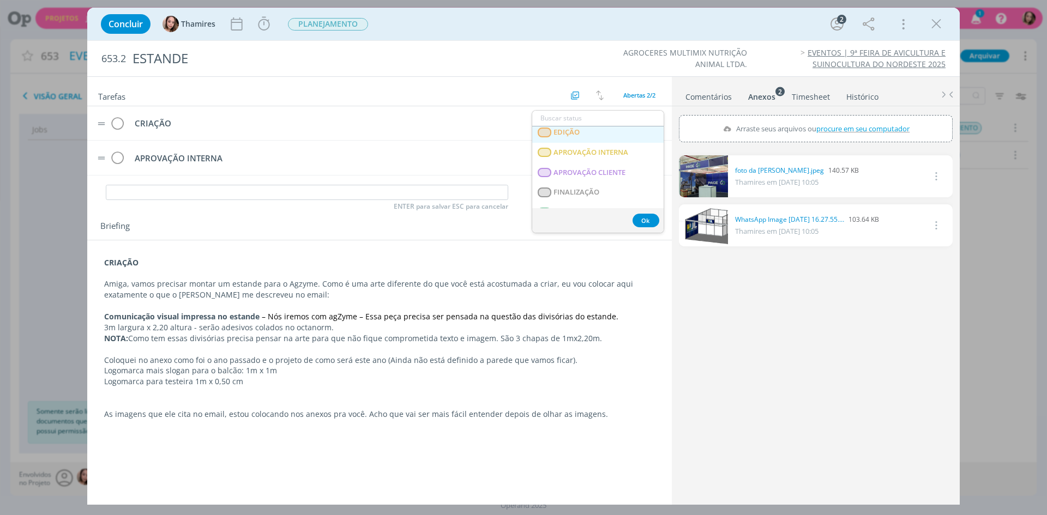
scroll to position [273, 0]
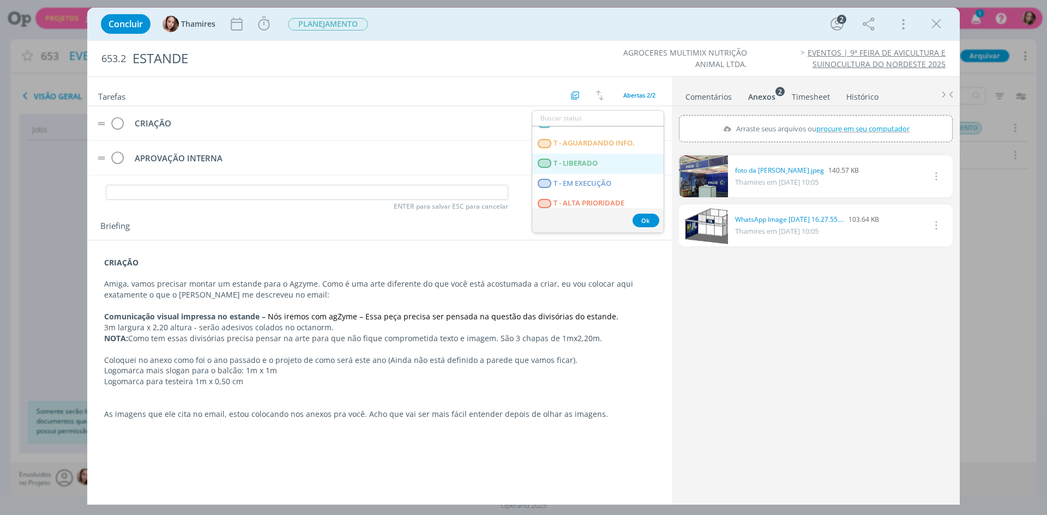
click at [572, 167] on span "T - LIBERADO" at bounding box center [576, 163] width 44 height 9
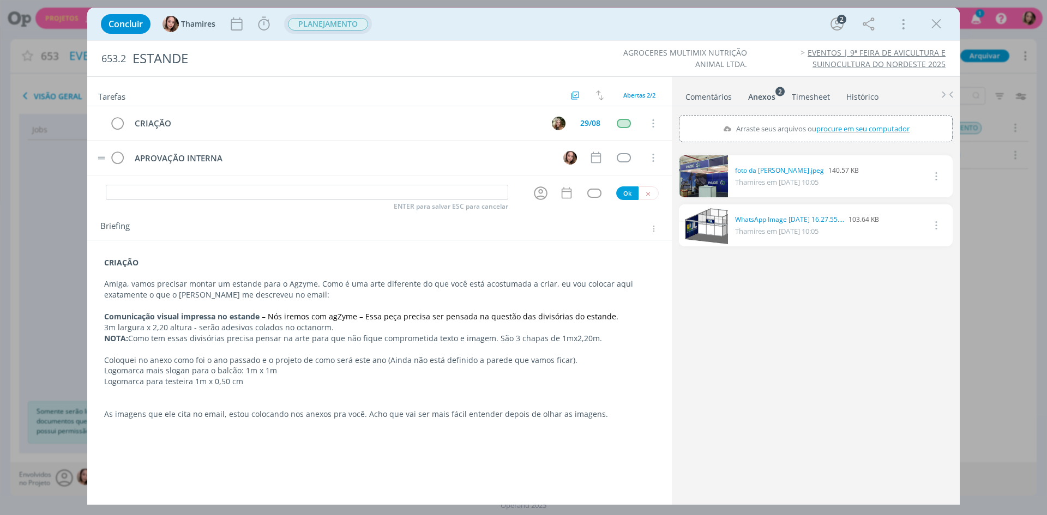
click at [325, 18] on span "PLANEJAMENTO" at bounding box center [328, 24] width 80 height 13
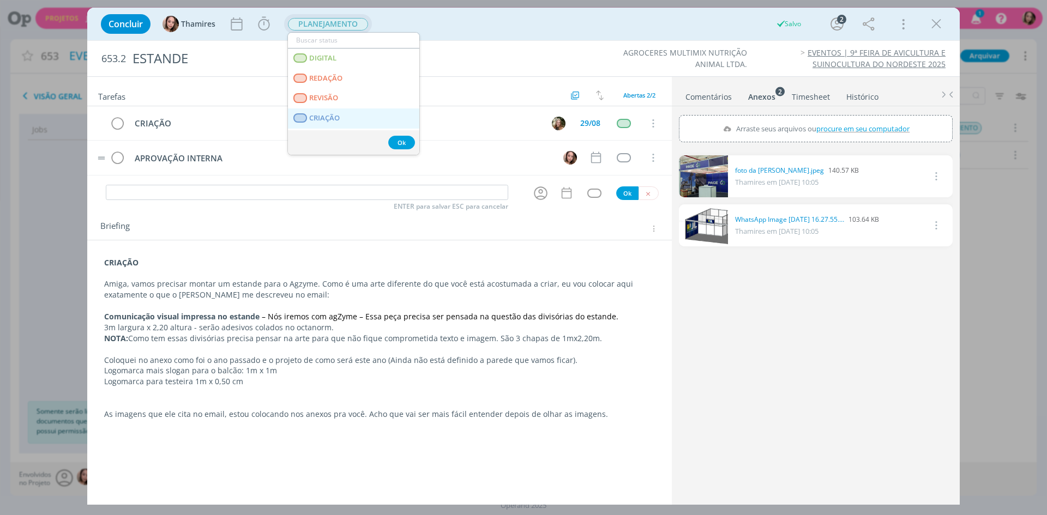
click at [318, 117] on span "CRIAÇÃO" at bounding box center [324, 118] width 31 height 9
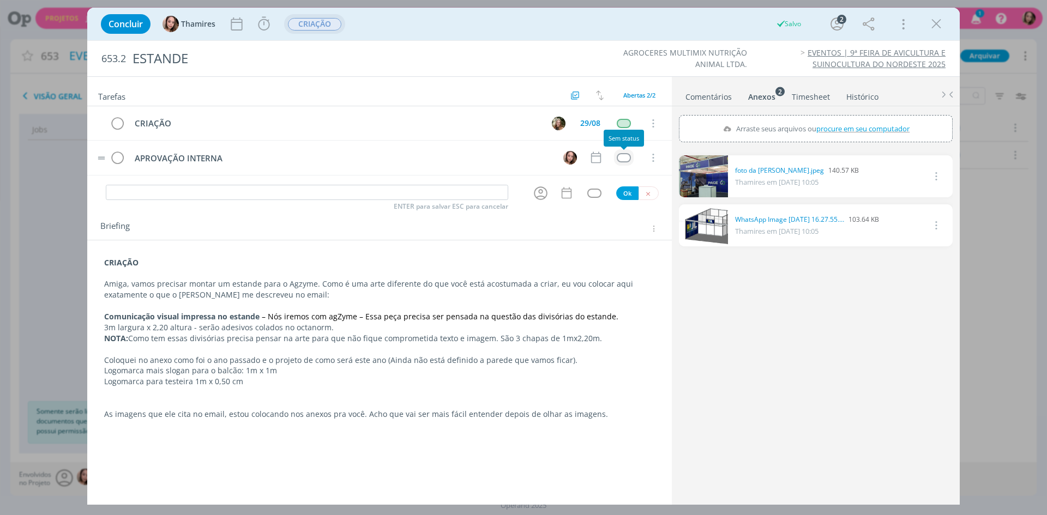
click at [625, 163] on div "dialog" at bounding box center [624, 157] width 14 height 9
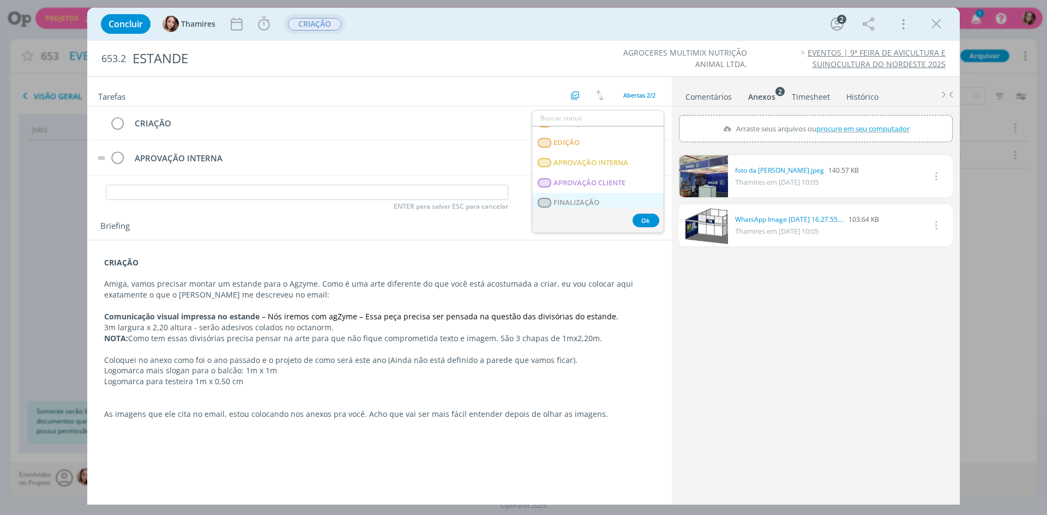
scroll to position [218, 0]
click at [596, 194] on span "T - AGUARDANDO INFO." at bounding box center [594, 198] width 81 height 9
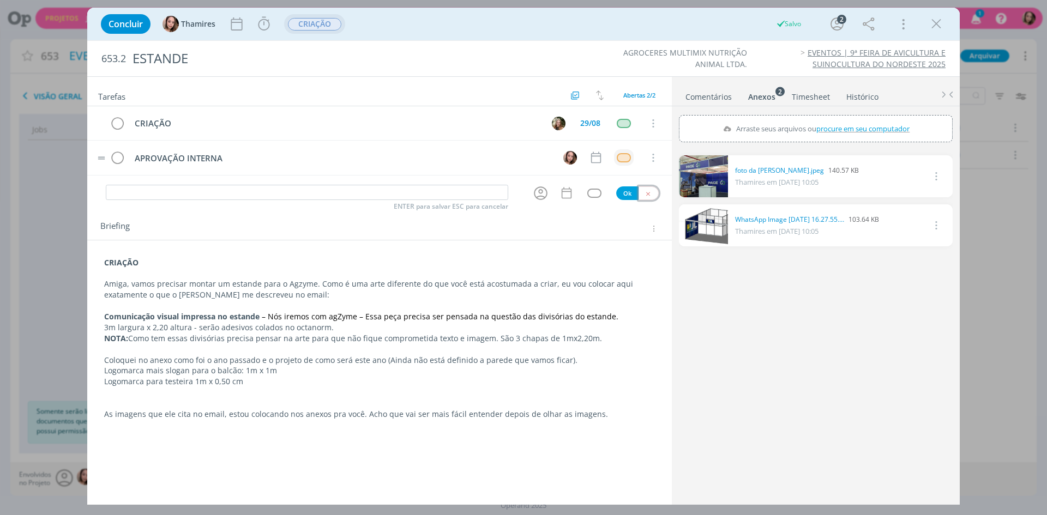
click at [644, 198] on button "dialog" at bounding box center [649, 194] width 20 height 14
click at [125, 269] on div "CRIAÇÃO Amiga, vamos precisar montar um estande para o Agzyme. Como é uma arte …" at bounding box center [379, 340] width 567 height 170
click at [125, 269] on strong "CRIAÇÃO" at bounding box center [122, 264] width 34 height 10
click at [186, 439] on icon "dialog" at bounding box center [185, 439] width 10 height 10
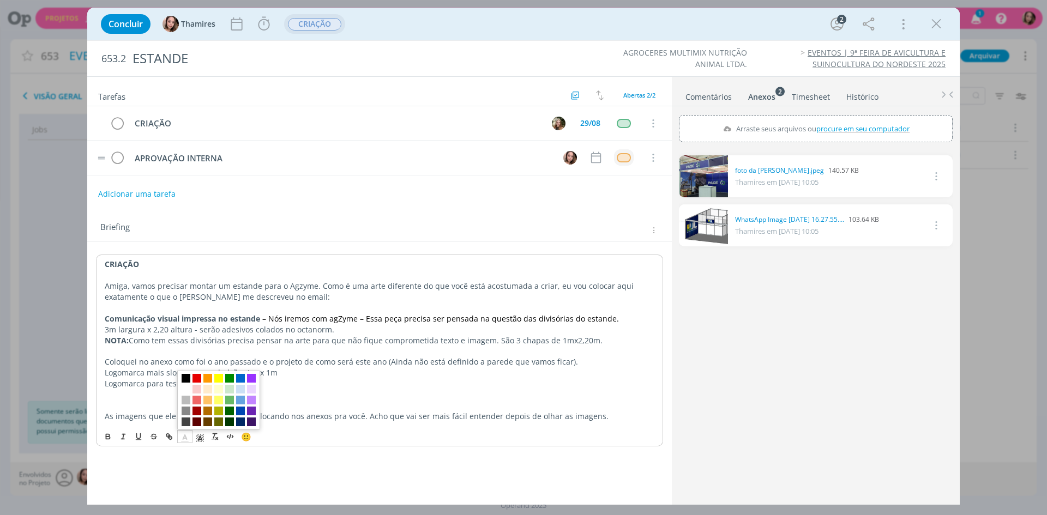
click at [185, 439] on line "dialog" at bounding box center [184, 439] width 3 height 0
click at [195, 437] on span "dialog" at bounding box center [200, 436] width 15 height 13
click at [257, 391] on span "dialog" at bounding box center [255, 389] width 9 height 9
click at [231, 309] on p "dialog" at bounding box center [380, 308] width 550 height 11
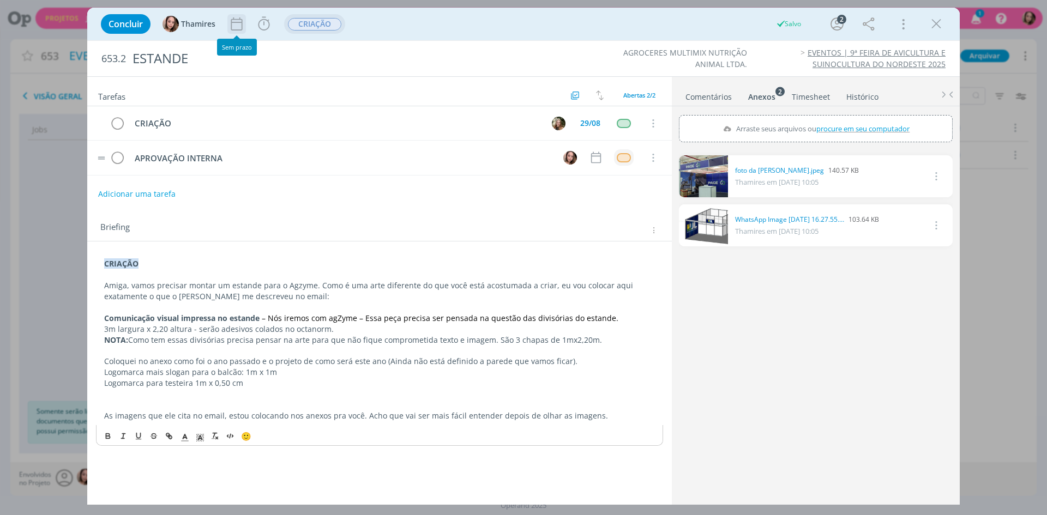
click at [237, 25] on icon "dialog" at bounding box center [237, 24] width 16 height 16
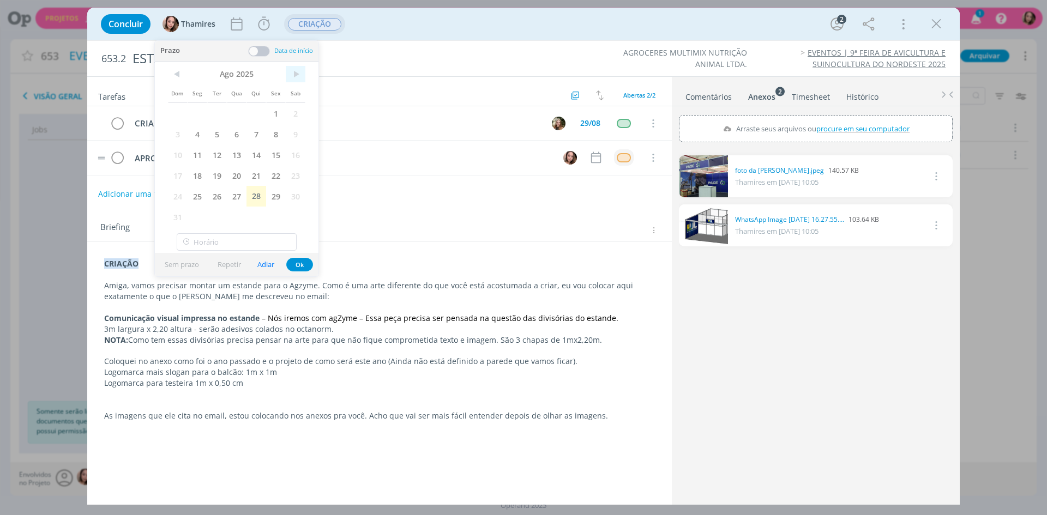
click at [296, 78] on span ">" at bounding box center [296, 74] width 20 height 16
click at [217, 117] on span "2" at bounding box center [217, 113] width 20 height 21
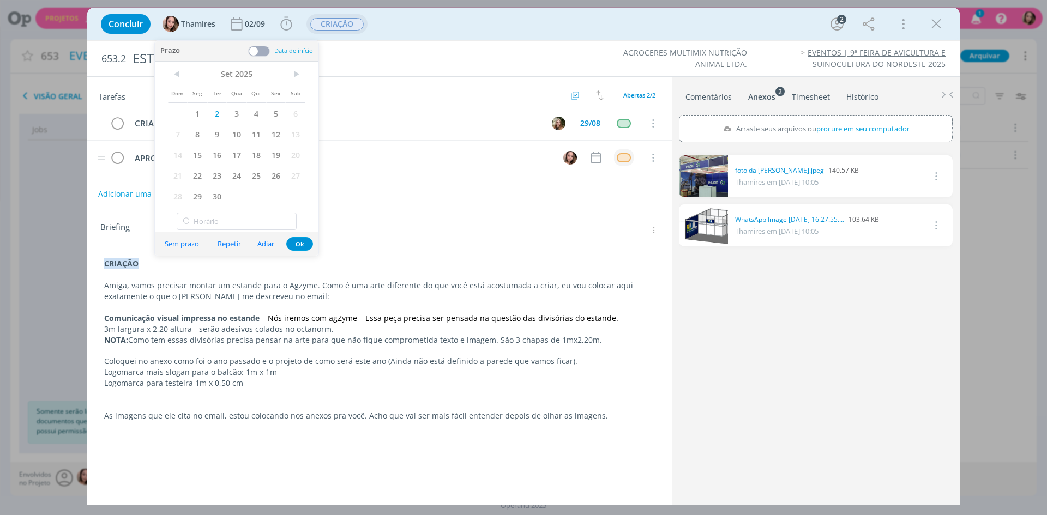
click at [452, 176] on div "CRIAÇÃO 29/08 Cancelar APROVAÇÃO INTERNA Cancelar" at bounding box center [379, 145] width 585 height 78
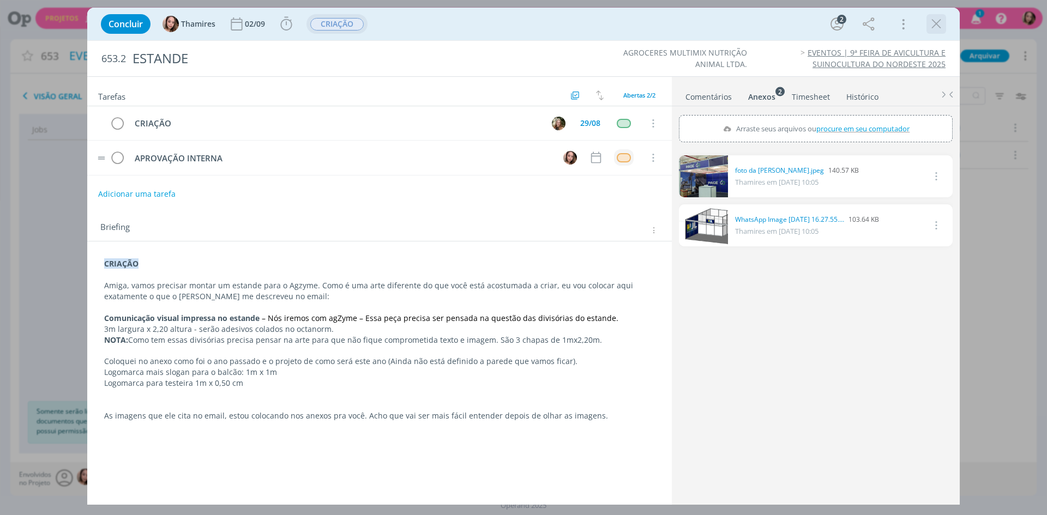
click at [939, 25] on icon "dialog" at bounding box center [936, 24] width 16 height 16
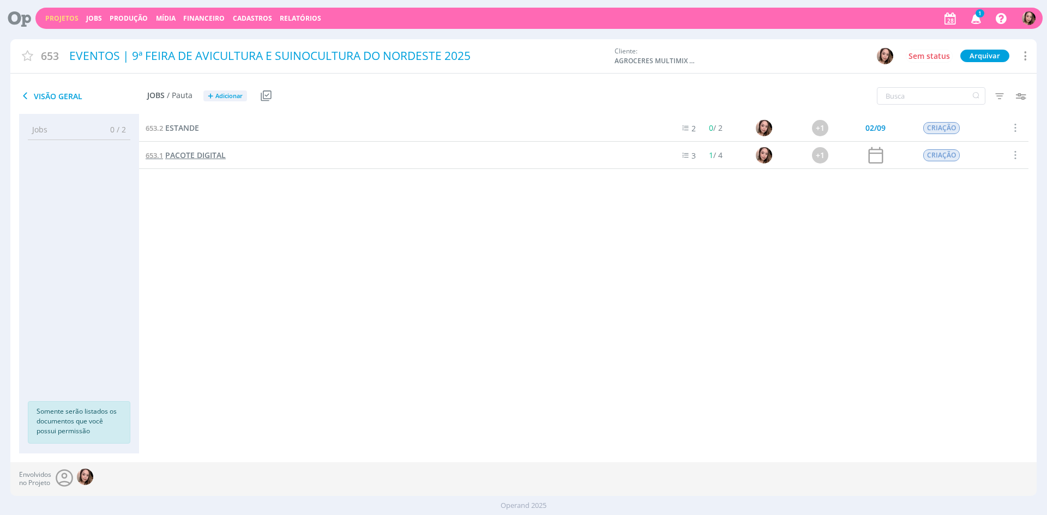
click at [206, 150] on span "PACOTE DIGITAL" at bounding box center [195, 155] width 61 height 10
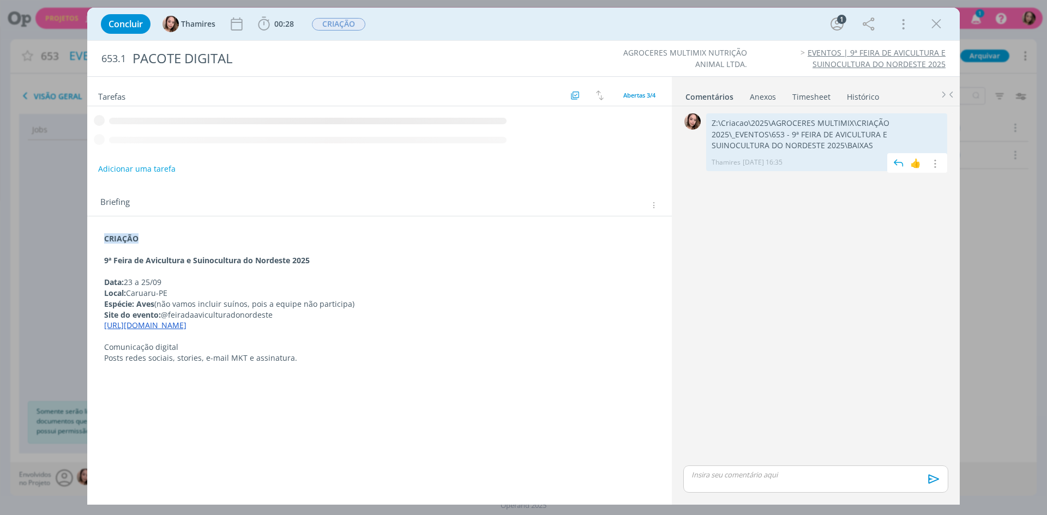
click at [766, 137] on p "Z:\Criacao\2025\AGROCERES MULTIMIX\CRIAÇÃO 2025\_EVENTOS\653 - 9ª FEIRA DE AVIC…" at bounding box center [827, 134] width 230 height 33
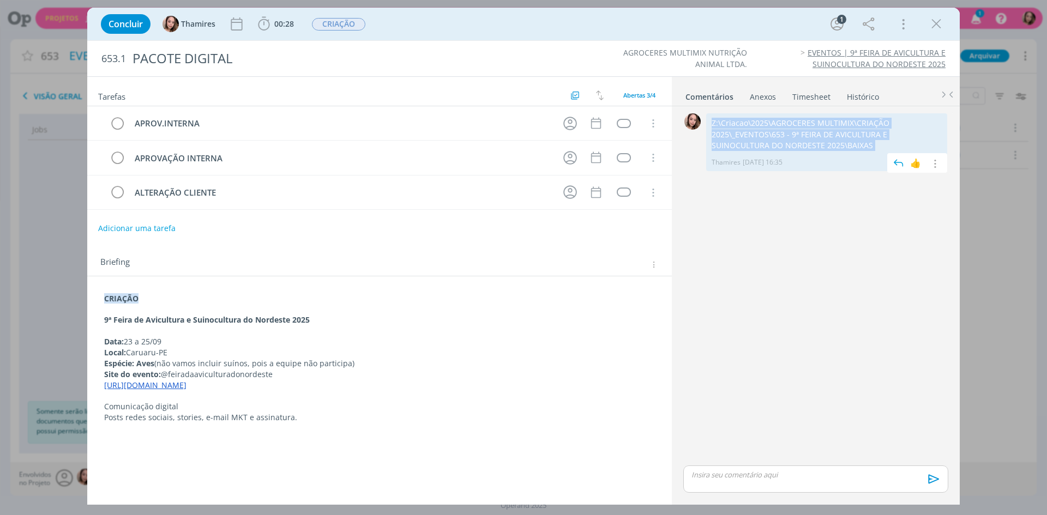
copy p "Z:\Criacao\2025\AGROCERES MULTIMIX\CRIAÇÃO 2025\_EVENTOS\653 - 9ª FEIRA DE AVIC…"
click at [840, 136] on p "Z:\Criacao\2025\AGROCERES MULTIMIX\CRIAÇÃO 2025\_EVENTOS\653 - 9ª FEIRA DE AVIC…" at bounding box center [827, 134] width 230 height 33
click at [808, 224] on div "0 Z:\Criacao\2025\AGROCERES MULTIMIX\CRIAÇÃO 2025\_EVENTOS\653 - 9ª FEIRA DE AV…" at bounding box center [816, 287] width 274 height 353
